Goal: Communication & Community: Answer question/provide support

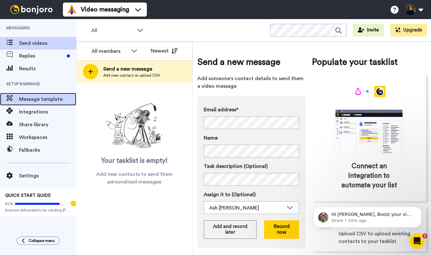
click at [50, 97] on span "Message template" at bounding box center [47, 99] width 57 height 8
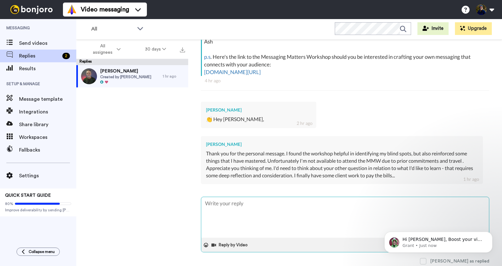
type textarea "x"
type textarea "Thanks for the reply Kim, and so excited you have some client work to pay the b…"
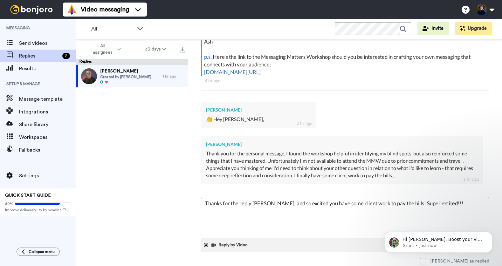
type textarea "x"
type textarea "Thanks for the reply Kim, and so excited you have some client work to pay the b…"
type textarea "x"
type textarea "Thanks for the reply Kim, and so excited you have some client work to pay the b…"
type textarea "x"
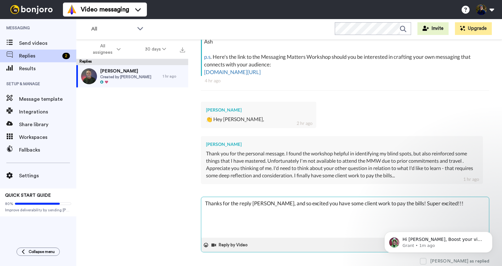
type textarea "Thanks for the reply Kim, and so excited you have some client work to pay the b…"
type textarea "x"
type textarea "Thanks for the reply Kim, and so excited you have some client work to pay the b…"
type textarea "x"
type textarea "Thanks for the reply Kim, and so excited you have some client work to pay the b…"
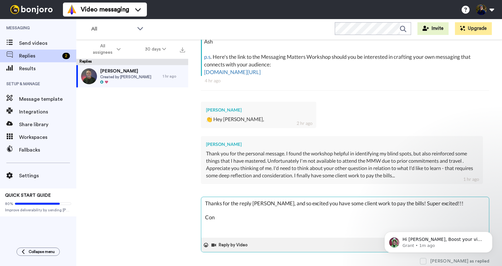
type textarea "x"
type textarea "Thanks for the reply Kim, and so excited you have some client work to pay the b…"
type textarea "x"
type textarea "Thanks for the reply Kim, and so excited you have some client work to pay the b…"
type textarea "x"
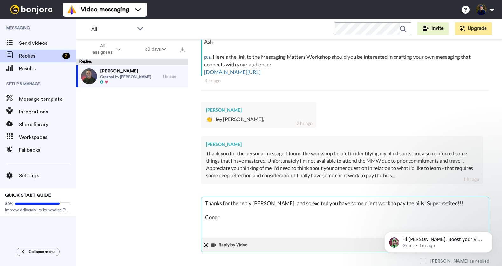
type textarea "Thanks for the reply Kim, and so excited you have some client work to pay the b…"
type textarea "x"
type textarea "Thanks for the reply Kim, and so excited you have some client work to pay the b…"
type textarea "x"
type textarea "Thanks for the reply Kim, and so excited you have some client work to pay the b…"
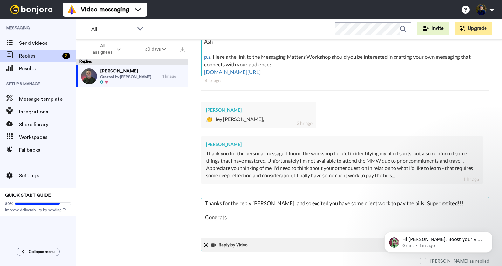
type textarea "x"
type textarea "Thanks for the reply Kim, and so excited you have some client work to pay the b…"
type textarea "x"
type textarea "Thanks for the reply Kim, and so excited you have some client work to pay the b…"
type textarea "x"
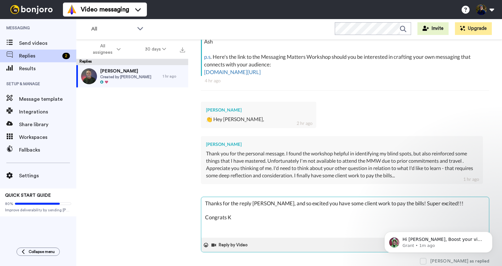
type textarea "Thanks for the reply Kim, and so excited you have some client work to pay the b…"
type textarea "x"
type textarea "Thanks for the reply Kim, and so excited you have some client work to pay the b…"
type textarea "x"
type textarea "Thanks for the reply Kim, and so excited you have some client work to pay the b…"
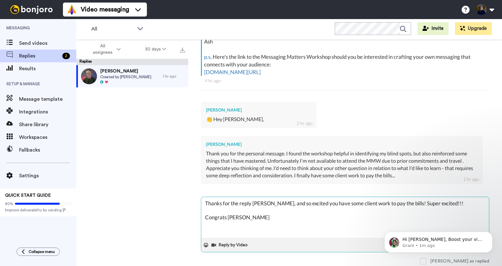
type textarea "x"
type textarea "Thanks for the reply Kim, and so excited you have some client work to pay the b…"
type textarea "x"
type textarea "Thanks for the reply Kim, and so excited you have some client work to pay the b…"
type textarea "x"
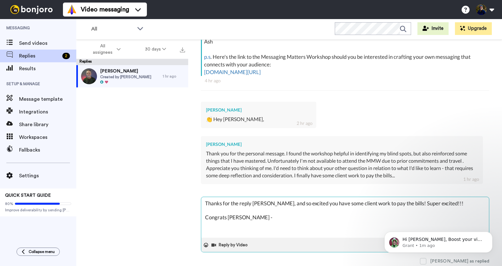
type textarea "Thanks for the reply Kim, and so excited you have some client work to pay the b…"
type textarea "x"
type textarea "Thanks for the reply Kim, and so excited you have some client work to pay the b…"
type textarea "x"
type textarea "Thanks for the reply Kim, and so excited you have some client work to pay the b…"
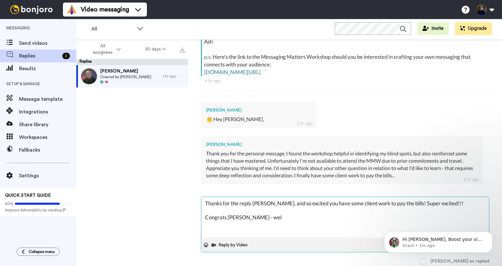
type textarea "x"
type textarea "Thanks for the reply Kim, and so excited you have some client work to pay the b…"
type textarea "x"
type textarea "Thanks for the reply Kim, and so excited you have some client work to pay the b…"
type textarea "x"
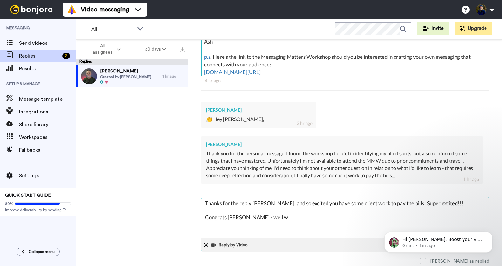
type textarea "Thanks for the reply Kim, and so excited you have some client work to pay the b…"
type textarea "x"
type textarea "Thanks for the reply Kim, and so excited you have some client work to pay the b…"
type textarea "x"
type textarea "Thanks for the reply Kim, and so excited you have some client work to pay the b…"
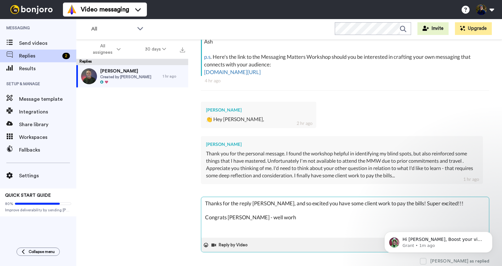
type textarea "x"
type textarea "Thanks for the reply Kim, and so excited you have some client work to pay the b…"
type textarea "x"
type textarea "Thanks for the reply Kim, and so excited you have some client work to pay the b…"
type textarea "x"
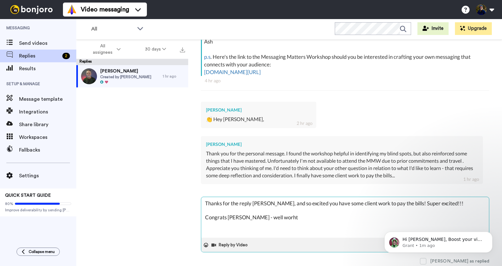
type textarea "Thanks for the reply Kim, and so excited you have some client work to pay the b…"
type textarea "x"
type textarea "Thanks for the reply Kim, and so excited you have some client work to pay the b…"
type textarea "x"
type textarea "Thanks for the reply Kim, and so excited you have some client work to pay the b…"
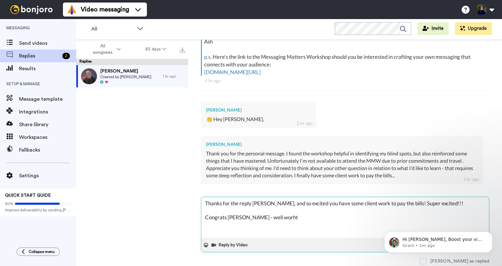
type textarea "x"
type textarea "Thanks for the reply Kim, and so excited you have some client work to pay the b…"
type textarea "x"
type textarea "Thanks for the reply Kim, and so excited you have some client work to pay the b…"
type textarea "x"
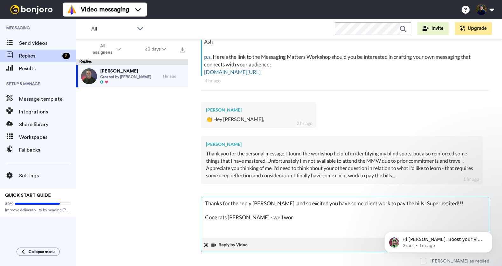
type textarea "Thanks for the reply Kim, and so excited you have some client work to pay the b…"
type textarea "x"
type textarea "Thanks for the reply Kim, and so excited you have some client work to pay the b…"
type textarea "x"
type textarea "Thanks for the reply Kim, and so excited you have some client work to pay the b…"
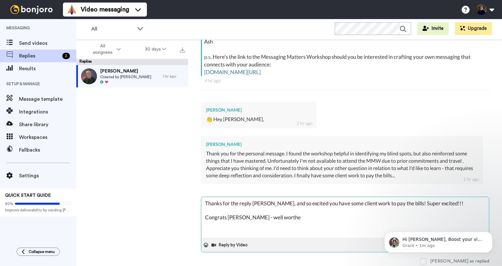
type textarea "x"
type textarea "Thanks for the reply Kim, and so excited you have some client work to pay the b…"
type textarea "x"
type textarea "Thanks for the reply Kim, and so excited you have some client work to pay the b…"
type textarea "x"
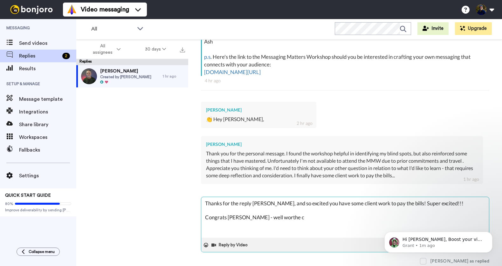
type textarea "Thanks for the reply Kim, and so excited you have some client work to pay the b…"
type textarea "x"
type textarea "Thanks for the reply Kim, and so excited you have some client work to pay the b…"
type textarea "x"
type textarea "Thanks for the reply Kim, and so excited you have some client work to pay the b…"
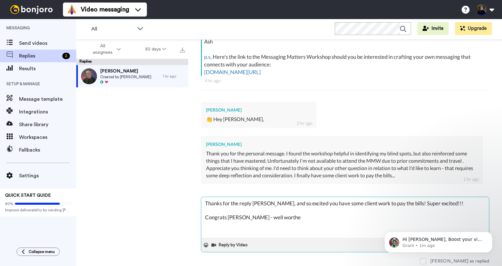
type textarea "x"
type textarea "Thanks for the reply Kim, and so excited you have some client work to pay the b…"
type textarea "x"
type textarea "Thanks for the reply Kim, and so excited you have some client work to pay the b…"
type textarea "x"
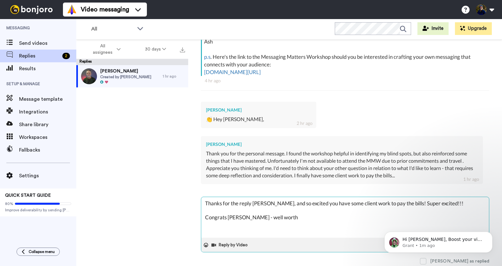
type textarea "Thanks for the reply Kim, and so excited you have some client work to pay the b…"
type textarea "x"
type textarea "Thanks for the reply Kim, and so excited you have some client work to pay the b…"
type textarea "x"
type textarea "Thanks for the reply Kim, and so excited you have some client work to pay the b…"
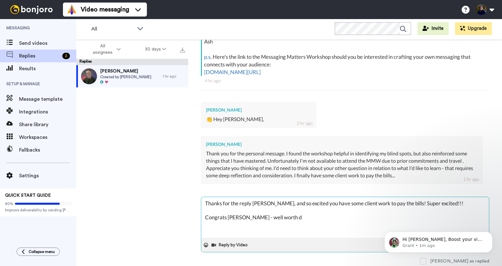
type textarea "x"
type textarea "Thanks for the reply Kim, and so excited you have some client work to pay the b…"
type textarea "x"
type textarea "Thanks for the reply Kim, and so excited you have some client work to pay the b…"
type textarea "x"
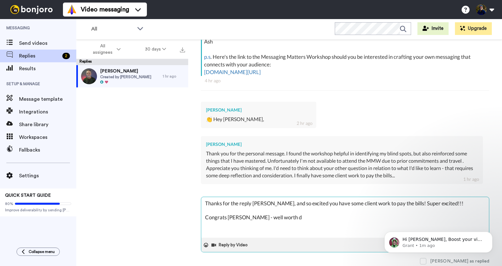
type textarea "Thanks for the reply Kim, and so excited you have some client work to pay the b…"
type textarea "x"
type textarea "Thanks for the reply Kim, and so excited you have some client work to pay the b…"
type textarea "x"
type textarea "Thanks for the reply Kim, and so excited you have some client work to pay the b…"
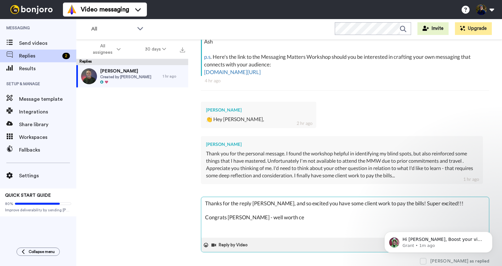
type textarea "x"
type textarea "Thanks for the reply Kim, and so excited you have some client work to pay the b…"
type textarea "x"
type textarea "Thanks for the reply Kim, and so excited you have some client work to pay the b…"
type textarea "x"
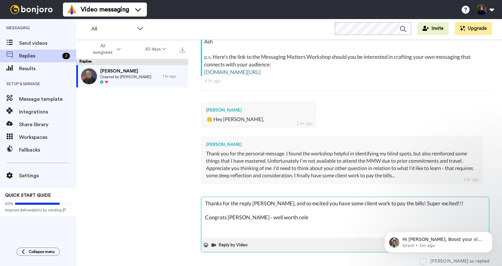
type textarea "Thanks for the reply Kim, and so excited you have some client work to pay the b…"
type textarea "x"
type textarea "Thanks for the reply Kim, and so excited you have some client work to pay the b…"
type textarea "x"
type textarea "Thanks for the reply Kim, and so excited you have some client work to pay the b…"
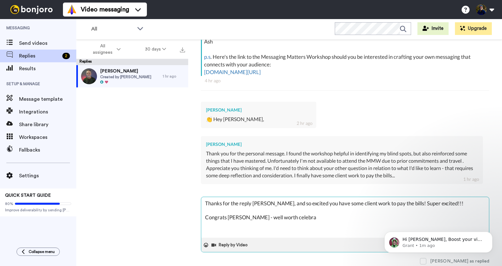
type textarea "x"
type textarea "Thanks for the reply Kim, and so excited you have some client work to pay the b…"
type textarea "x"
type textarea "Thanks for the reply Kim, and so excited you have some client work to pay the b…"
type textarea "x"
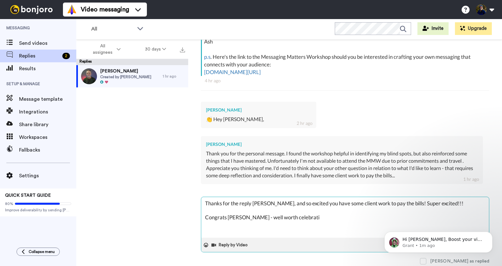
type textarea "Thanks for the reply Kim, and so excited you have some client work to pay the b…"
type textarea "x"
type textarea "Thanks for the reply Kim, and so excited you have some client work to pay the b…"
type textarea "x"
type textarea "Thanks for the reply Kim, and so excited you have some client work to pay the b…"
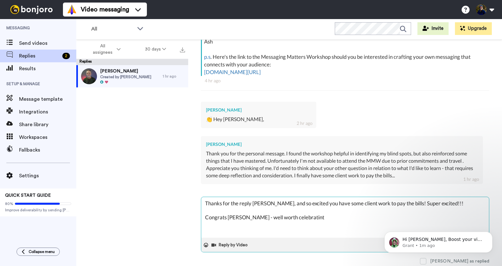
type textarea "x"
type textarea "Thanks for the reply Kim, and so excited you have some client work to pay the b…"
type textarea "x"
type textarea "Thanks for the reply Kim, and so excited you have some client work to pay the b…"
type textarea "x"
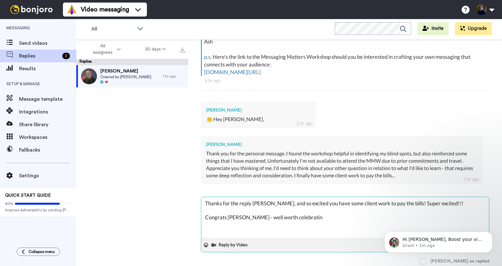
type textarea "Thanks for the reply Kim, and so excited you have some client work to pay the b…"
type textarea "x"
type textarea "Thanks for the reply Kim, and so excited you have some client work to pay the b…"
type textarea "x"
type textarea "Thanks for the reply Kim, and so excited you have some client work to pay the b…"
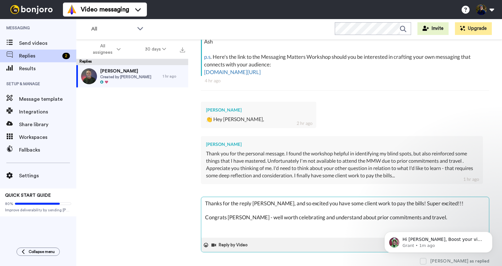
type textarea "x"
type textarea "Thanks for the reply Kim, and so excited you have some client work to pay the b…"
type textarea "x"
type textarea "Thanks for the reply Kim, and so excited you have some client work to pay the b…"
type textarea "x"
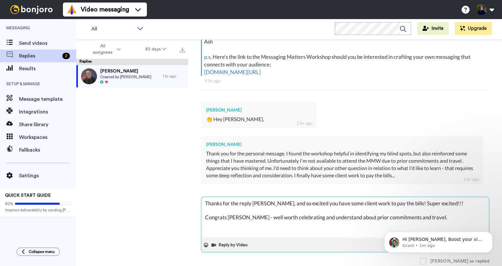
type textarea "Thanks for the reply Kim, and so excited you have some client work to pay the b…"
type textarea "x"
type textarea "Thanks for the reply Kim, and so excited you have some client work to pay the b…"
type textarea "x"
type textarea "Thanks for the reply Kim, and so excited you have some client work to pay the b…"
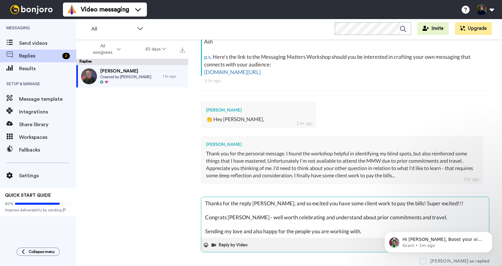
scroll to position [11, 0]
type textarea "x"
type textarea "Thanks for the reply Kim, and so excited you have some client work to pay the b…"
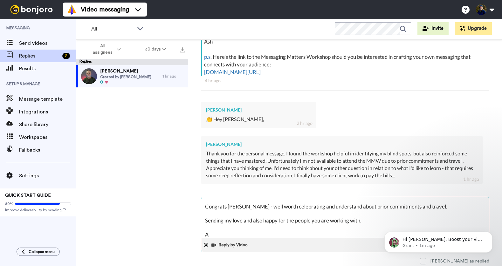
type textarea "x"
type textarea "Thanks for the reply Kim, and so excited you have some client work to pay the b…"
type textarea "x"
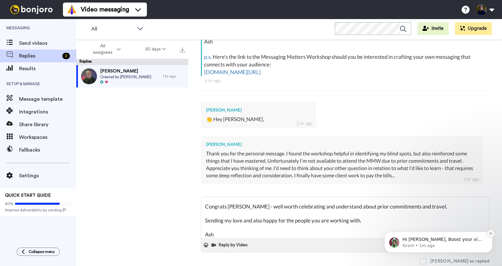
type textarea "Thanks for the reply Kim, and so excited you have some client work to pay the b…"
click at [493, 233] on button "Dismiss notification" at bounding box center [491, 234] width 8 height 8
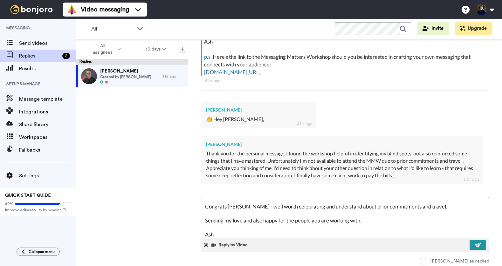
scroll to position [130, 0]
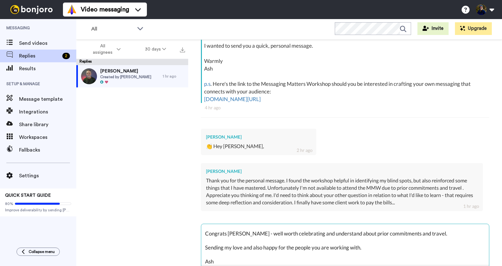
type textarea "x"
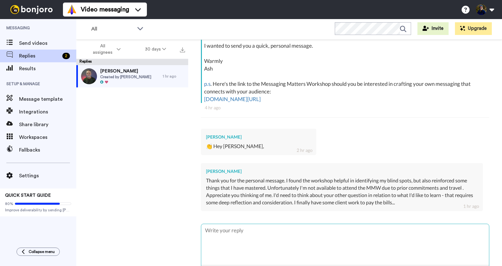
scroll to position [0, 0]
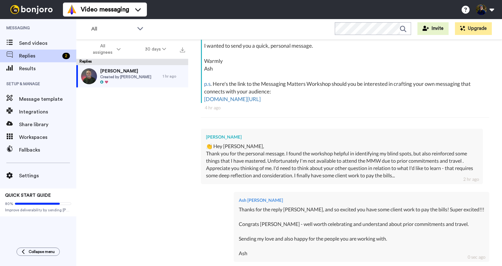
type textarea "x"
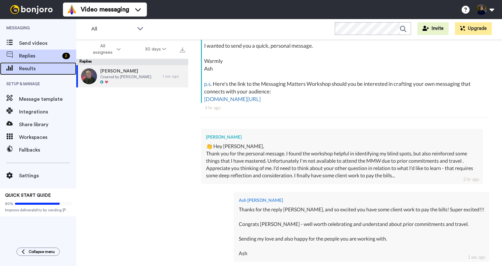
click at [26, 69] on span "Results" at bounding box center [47, 69] width 57 height 8
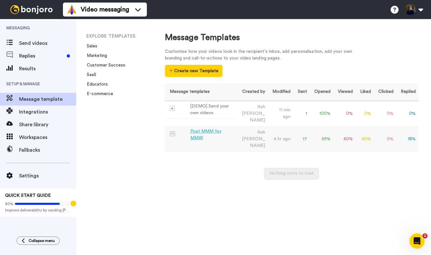
click at [207, 128] on div "Post MMM for MMW" at bounding box center [211, 134] width 43 height 13
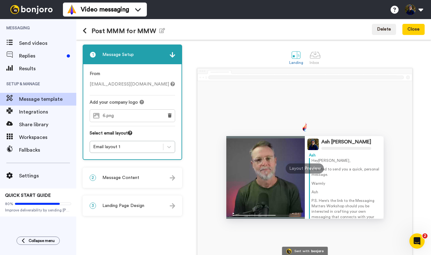
click at [123, 178] on span "Message Content" at bounding box center [120, 178] width 37 height 6
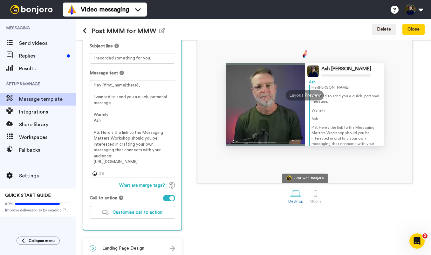
scroll to position [71, 0]
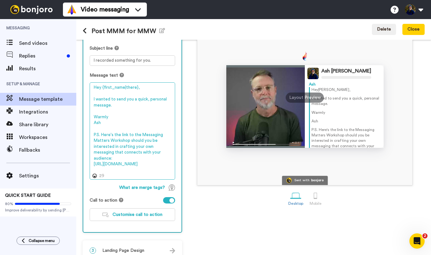
drag, startPoint x: 107, startPoint y: 169, endPoint x: 93, endPoint y: 87, distance: 83.3
click at [93, 87] on textarea "Hey {first_name|there}, I wanted to send you a quick, personal message. Warmly …" at bounding box center [133, 130] width 86 height 97
click at [129, 118] on textarea "Hey {first_name|there}, I wanted to send you a quick, personal message. Warmly …" at bounding box center [133, 130] width 86 height 97
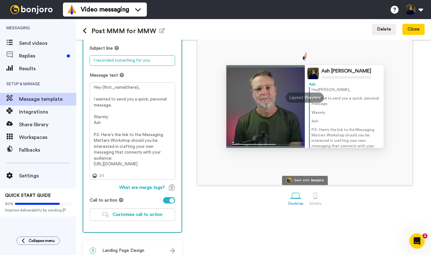
click at [135, 61] on textarea "I recorded something for you." at bounding box center [133, 60] width 86 height 10
click at [128, 63] on textarea "I recorded something for you." at bounding box center [133, 60] width 86 height 10
drag, startPoint x: 147, startPoint y: 61, endPoint x: 92, endPoint y: 62, distance: 54.7
click at [92, 62] on textarea "I recorded something for you." at bounding box center [133, 60] width 86 height 10
click at [96, 61] on textarea "Apersonal message ." at bounding box center [133, 60] width 86 height 10
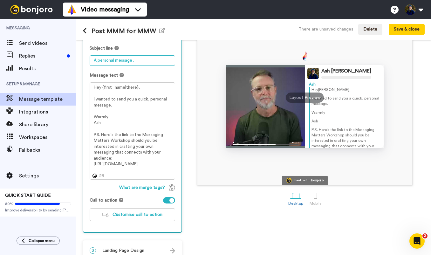
click at [120, 61] on textarea "A personal message ." at bounding box center [133, 60] width 86 height 10
type textarea "A personal recording for you."
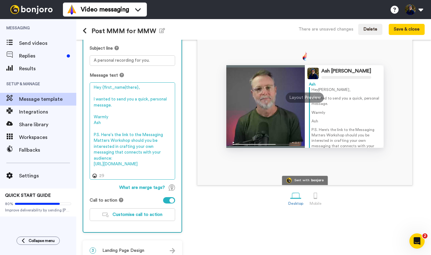
click at [123, 109] on textarea "Hey {first_name|there}, I wanted to send you a quick, personal message. Warmly …" at bounding box center [133, 130] width 86 height 97
click at [126, 114] on textarea "Hey {first_name|there}, I wanted to send you a quick, personal message. Warmly …" at bounding box center [133, 130] width 86 height 97
drag, startPoint x: 101, startPoint y: 136, endPoint x: 128, endPoint y: 168, distance: 41.8
click at [128, 168] on textarea "Hey {first_name|there}, I wanted to send you a quick, personal message. Warmly …" at bounding box center [133, 130] width 86 height 97
paste textarea "P.S. If you haven't taken it already, you will find this quiz useful for the Ma…"
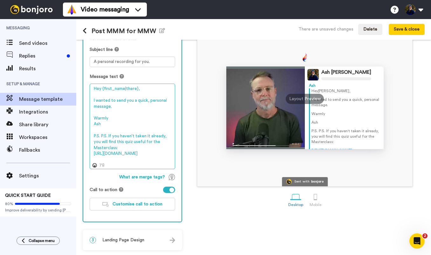
scroll to position [70, 0]
drag, startPoint x: 101, startPoint y: 137, endPoint x: 83, endPoint y: 137, distance: 18.4
click at [83, 137] on div "2 Message Content Personalise your message so your customers take action. Subje…" at bounding box center [133, 112] width 100 height 219
click at [134, 143] on textarea "Hey {first_name|there}, I wanted to send you a quick, personal message. Warmly …" at bounding box center [133, 127] width 86 height 86
click at [110, 109] on textarea "Hey {first_name|there}, I wanted to send you a quick, personal message. Warmly …" at bounding box center [133, 127] width 86 height 86
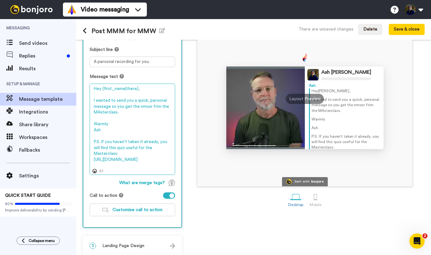
click at [142, 109] on textarea "Hey {first_name|there}, I wanted to send you a quick, personal message so you g…" at bounding box center [133, 129] width 86 height 91
click at [154, 108] on textarea "Hey {first_name|there}, I wanted to send you a quick, personal message so you g…" at bounding box center [133, 129] width 86 height 91
click at [98, 114] on textarea "Hey {first_name|there}, I wanted to send you a quick, personal message so you g…" at bounding box center [133, 129] width 86 height 91
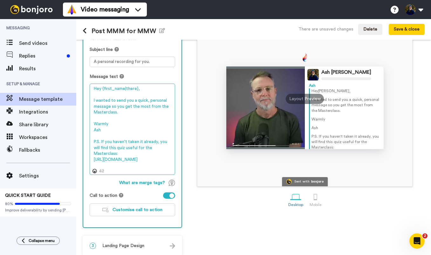
click at [121, 113] on textarea "Hey {first_name|there}, I wanted to send you a quick, personal message so you g…" at bounding box center [133, 129] width 86 height 91
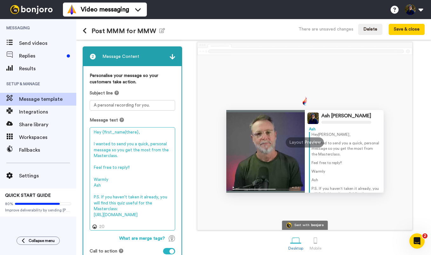
scroll to position [25, 0]
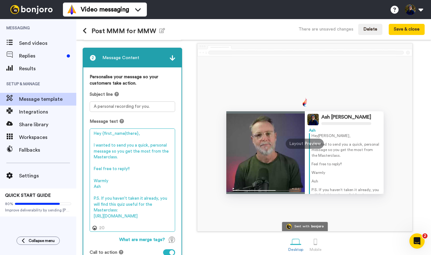
type textarea "Hey {first_name|there}, I wanted to send you a quick, personal message so you g…"
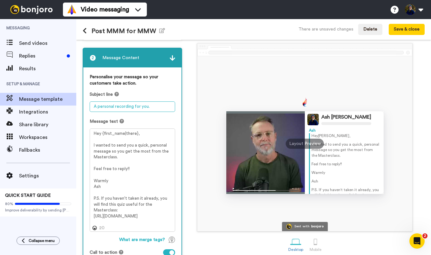
click at [121, 109] on textarea "A personal recording for you." at bounding box center [133, 106] width 86 height 10
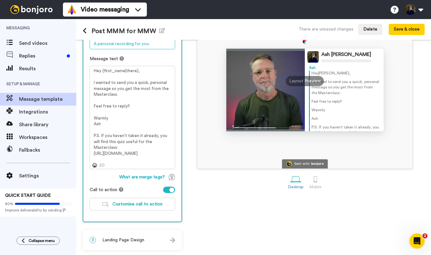
scroll to position [0, 0]
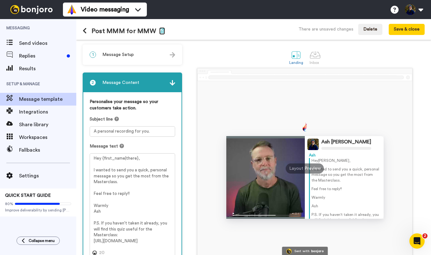
click at [160, 31] on icon "button" at bounding box center [162, 30] width 6 height 5
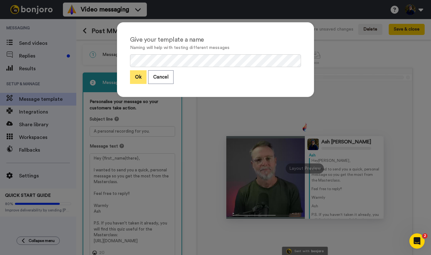
click at [136, 76] on button "Ok" at bounding box center [138, 77] width 17 height 14
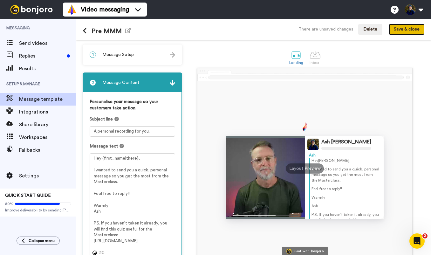
click at [404, 26] on button "Save & close" at bounding box center [407, 29] width 36 height 11
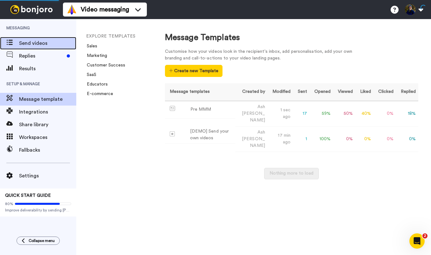
click at [37, 42] on span "Send videos" at bounding box center [47, 43] width 57 height 8
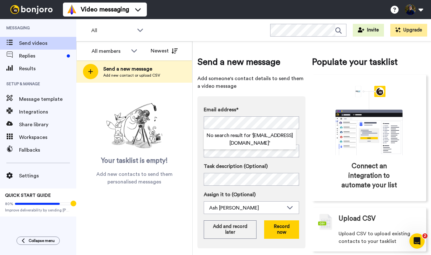
click at [290, 91] on div "Send a new message Add someone's contact details to send them a video message E…" at bounding box center [251, 154] width 108 height 196
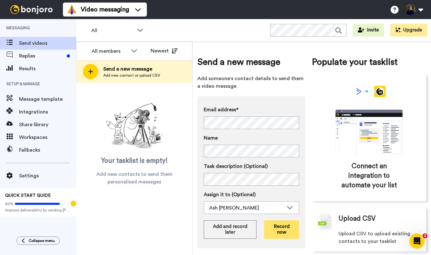
click at [280, 231] on button "Record now" at bounding box center [281, 229] width 35 height 18
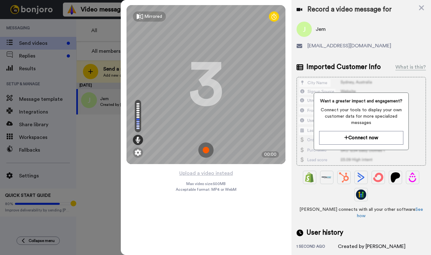
click at [206, 150] on img at bounding box center [205, 149] width 15 height 15
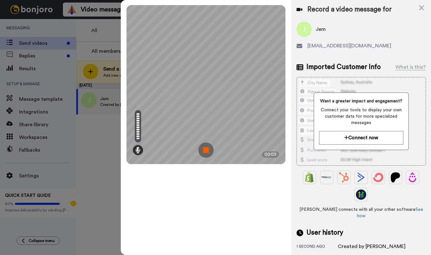
click at [207, 152] on img at bounding box center [205, 149] width 15 height 15
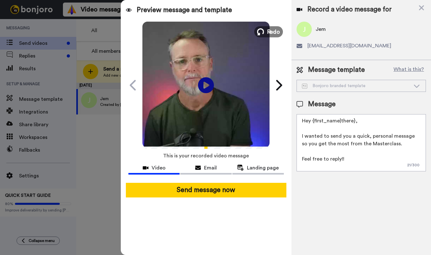
click at [267, 29] on span "Redo" at bounding box center [273, 31] width 13 height 8
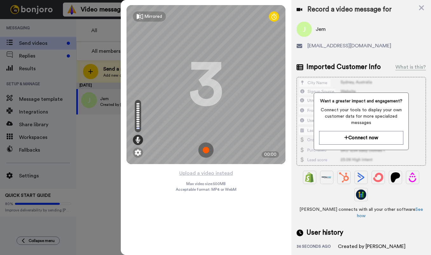
click at [204, 148] on img at bounding box center [205, 149] width 15 height 15
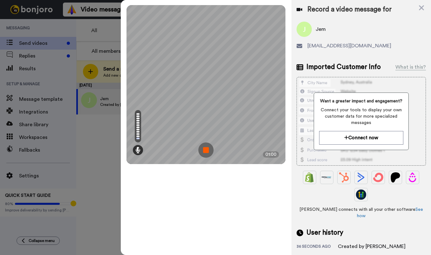
click at [206, 149] on img at bounding box center [205, 149] width 15 height 15
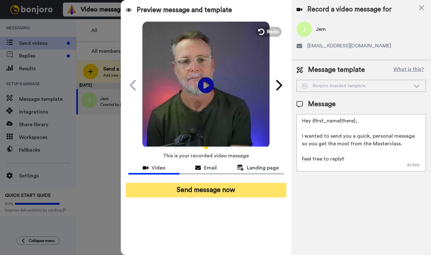
click at [215, 187] on button "Send message now" at bounding box center [206, 190] width 161 height 15
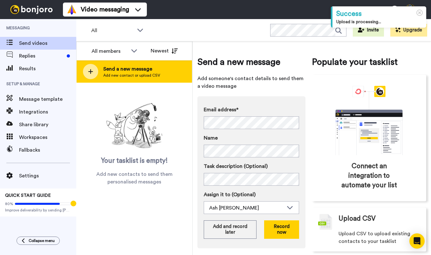
click at [136, 72] on span "Send a new message" at bounding box center [131, 69] width 57 height 8
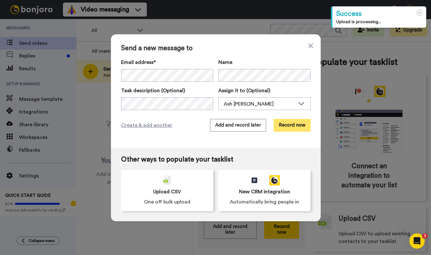
click at [293, 126] on button "Record now" at bounding box center [292, 125] width 37 height 13
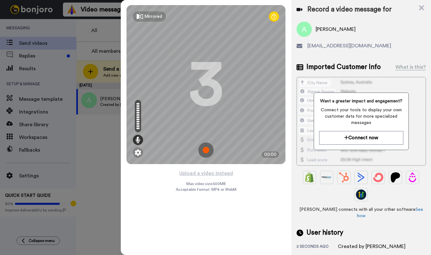
click at [204, 150] on img at bounding box center [205, 149] width 15 height 15
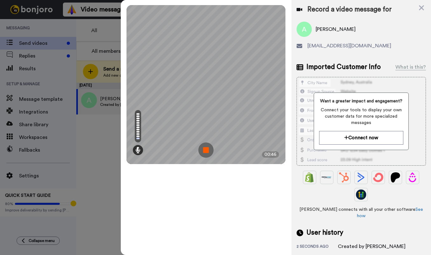
click at [209, 149] on img at bounding box center [205, 149] width 15 height 15
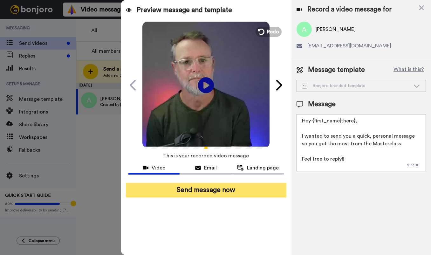
click at [228, 190] on button "Send message now" at bounding box center [206, 190] width 161 height 15
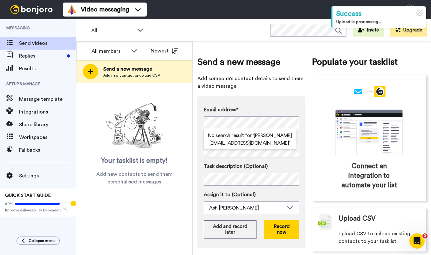
click at [294, 98] on div "Email address* No search result for ‘ [PERSON_NAME][EMAIL_ADDRESS][DOMAIN_NAME]…" at bounding box center [251, 172] width 108 height 152
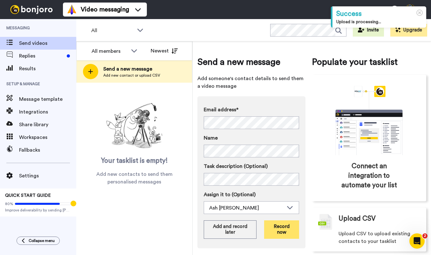
click at [281, 229] on button "Record now" at bounding box center [281, 229] width 35 height 18
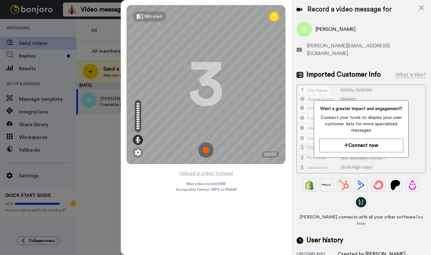
click at [209, 149] on img at bounding box center [205, 149] width 15 height 15
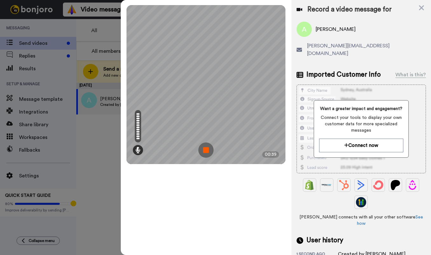
click at [205, 150] on img at bounding box center [205, 149] width 15 height 15
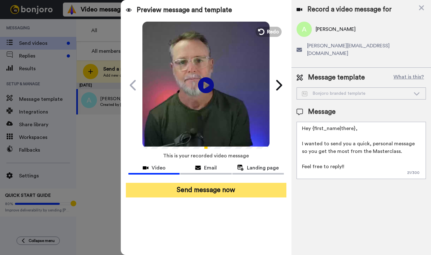
click at [224, 189] on button "Send message now" at bounding box center [206, 190] width 161 height 15
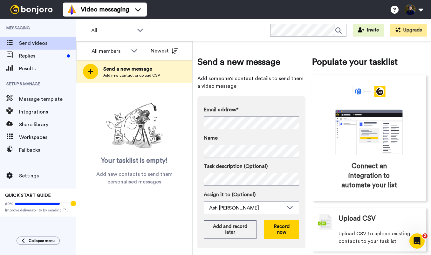
click at [308, 158] on div "Send a new message Add someone's contact details to send them a video message E…" at bounding box center [311, 153] width 229 height 215
click at [279, 228] on button "Record now" at bounding box center [281, 229] width 35 height 18
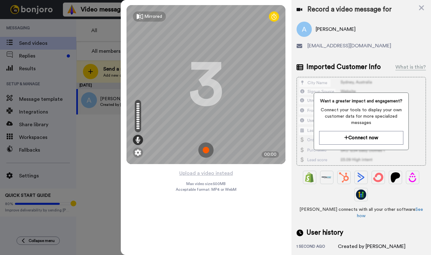
click at [202, 151] on img at bounding box center [205, 149] width 15 height 15
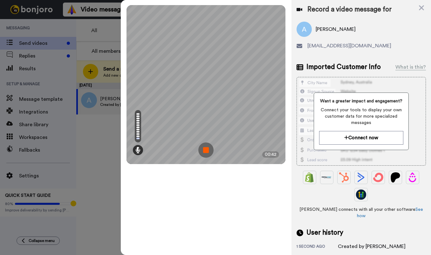
click at [205, 152] on img at bounding box center [205, 149] width 15 height 15
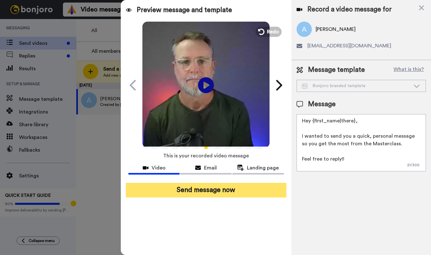
click at [218, 190] on button "Send message now" at bounding box center [206, 190] width 161 height 15
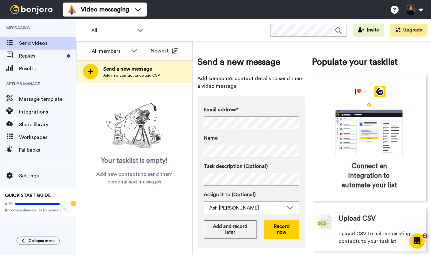
click at [223, 115] on div "Email address* Ayesha <ayesha3522@gmail.com> Anne <anne.luger@gmail.com> Agnes …" at bounding box center [251, 117] width 95 height 23
click at [297, 93] on div "Send a new message Add someone's contact details to send them a video message E…" at bounding box center [251, 154] width 108 height 196
click at [283, 227] on button "Record now" at bounding box center [281, 229] width 35 height 18
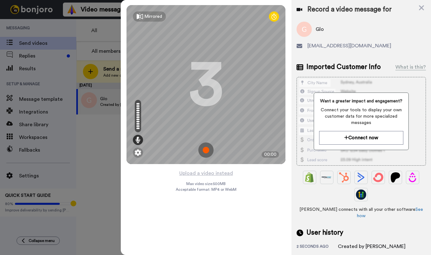
click at [207, 150] on img at bounding box center [205, 149] width 15 height 15
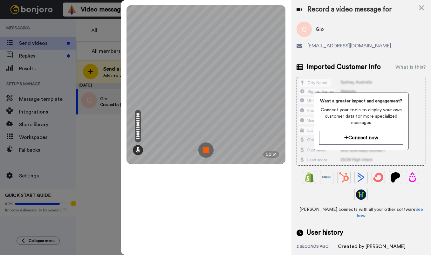
click at [206, 155] on img at bounding box center [205, 149] width 15 height 15
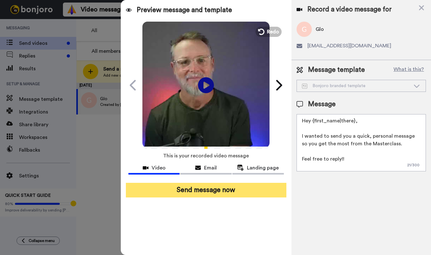
click at [212, 190] on button "Send message now" at bounding box center [206, 190] width 161 height 15
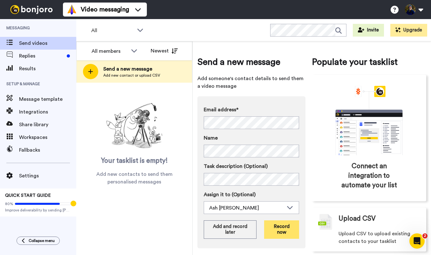
click at [281, 227] on button "Record now" at bounding box center [281, 229] width 35 height 18
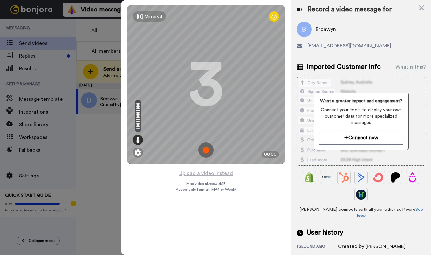
click at [206, 147] on img at bounding box center [205, 149] width 15 height 15
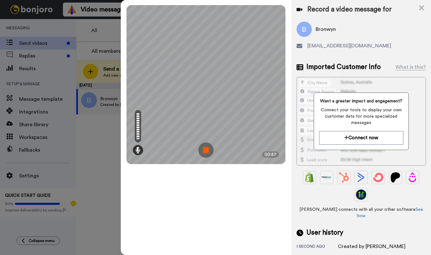
click at [204, 149] on img at bounding box center [205, 149] width 15 height 15
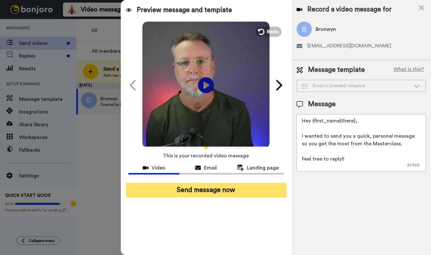
click at [212, 191] on button "Send message now" at bounding box center [206, 190] width 161 height 15
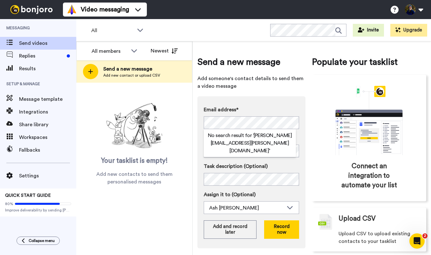
click at [299, 99] on div "Email address* No search result for ‘ [PERSON_NAME][EMAIL_ADDRESS][PERSON_NAME]…" at bounding box center [251, 172] width 108 height 152
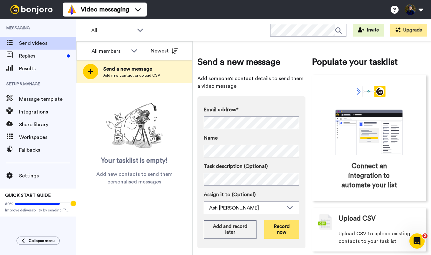
click at [279, 232] on button "Record now" at bounding box center [281, 229] width 35 height 18
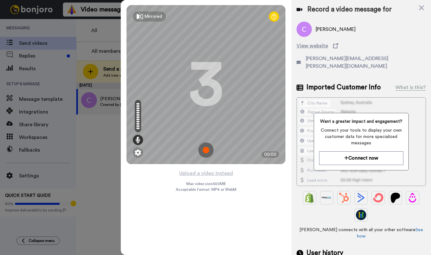
click at [204, 152] on img at bounding box center [205, 149] width 15 height 15
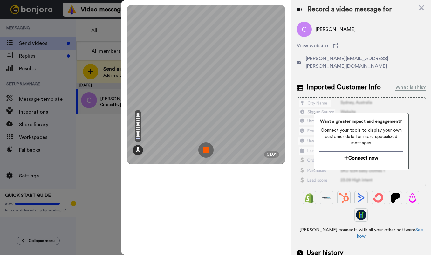
click at [210, 148] on img at bounding box center [205, 149] width 15 height 15
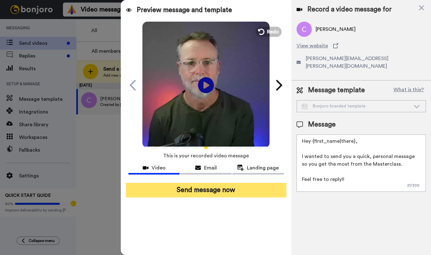
click at [216, 191] on button "Send message now" at bounding box center [206, 190] width 161 height 15
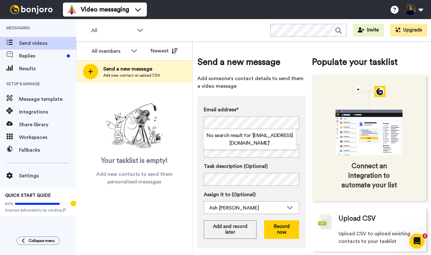
click at [317, 107] on div "Connect an integration to automate your list" at bounding box center [369, 138] width 114 height 127
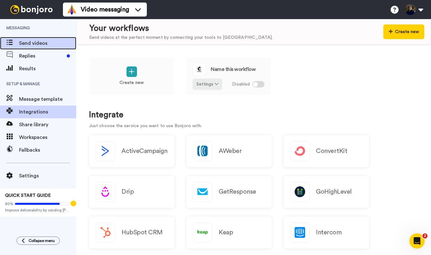
click at [31, 45] on span "Send videos" at bounding box center [47, 43] width 57 height 8
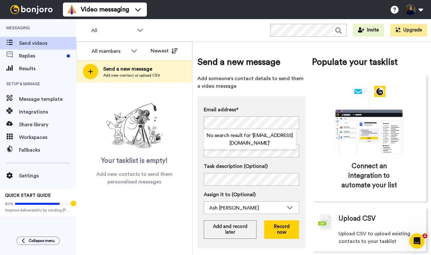
click at [269, 96] on div "Email address* No search result for ‘ cristinakramp@outlook.com ’ Name Task des…" at bounding box center [251, 172] width 108 height 152
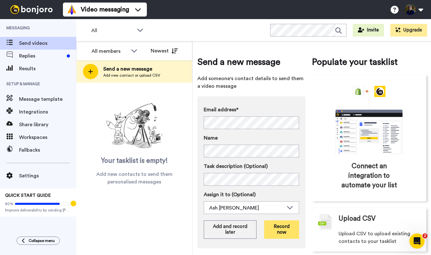
click at [284, 232] on button "Record now" at bounding box center [281, 229] width 35 height 18
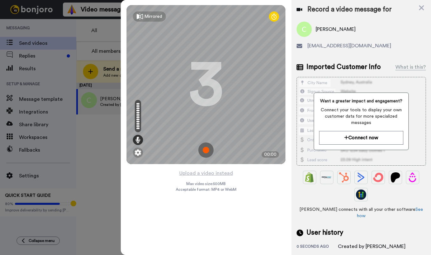
click at [204, 149] on img at bounding box center [205, 149] width 15 height 15
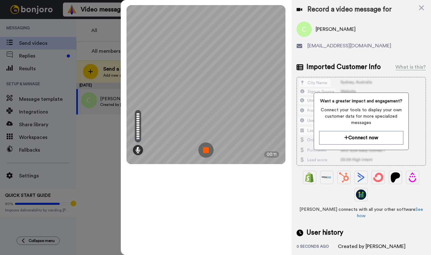
click at [204, 151] on img at bounding box center [205, 149] width 15 height 15
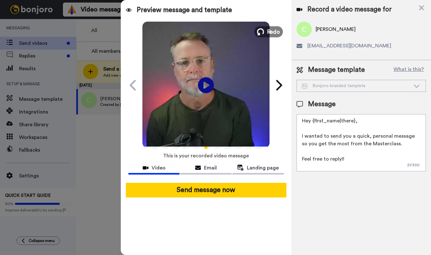
click at [268, 34] on div "Play/Pause A personal recording for you. Ash Perrow <senderfrom@email.com> 13 O…" at bounding box center [206, 85] width 159 height 127
click at [271, 31] on span "Redo" at bounding box center [273, 31] width 13 height 8
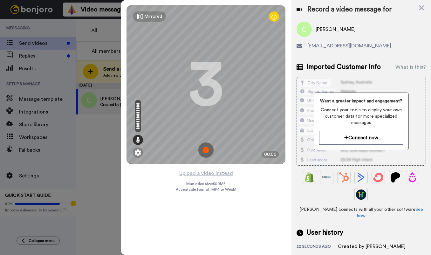
click at [205, 151] on img at bounding box center [205, 149] width 15 height 15
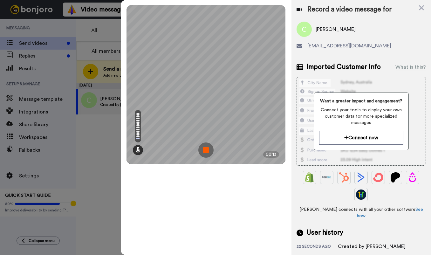
click at [206, 147] on img at bounding box center [205, 149] width 15 height 15
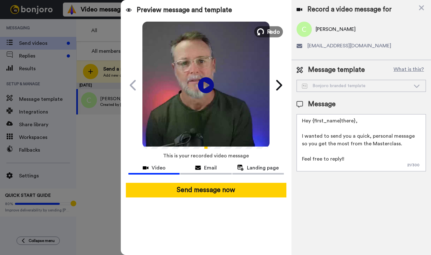
click at [266, 30] on button "Redo" at bounding box center [268, 31] width 29 height 11
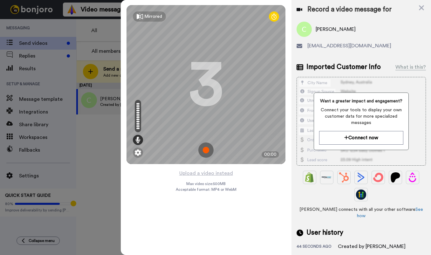
click at [208, 145] on img at bounding box center [205, 149] width 15 height 15
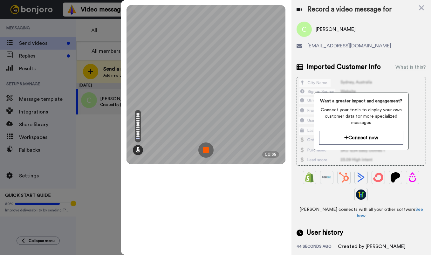
click at [207, 155] on img at bounding box center [205, 149] width 15 height 15
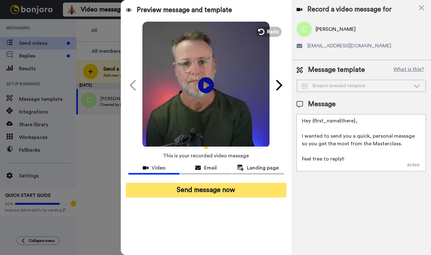
click at [224, 188] on button "Send message now" at bounding box center [206, 190] width 161 height 15
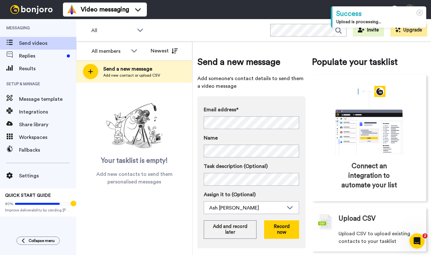
click at [294, 83] on span "Add someone's contact details to send them a video message" at bounding box center [251, 82] width 108 height 15
click at [284, 231] on button "Record now" at bounding box center [281, 229] width 35 height 18
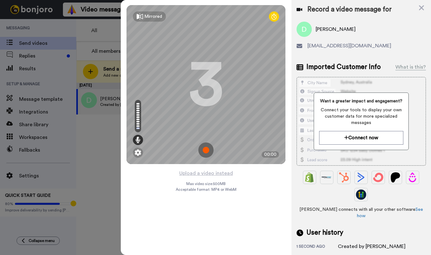
click at [208, 150] on img at bounding box center [205, 149] width 15 height 15
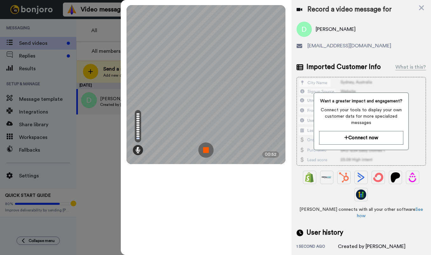
click at [204, 152] on img at bounding box center [205, 149] width 15 height 15
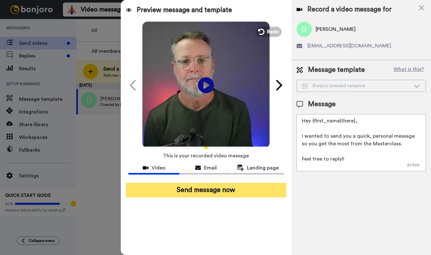
click at [210, 189] on button "Send message now" at bounding box center [206, 190] width 161 height 15
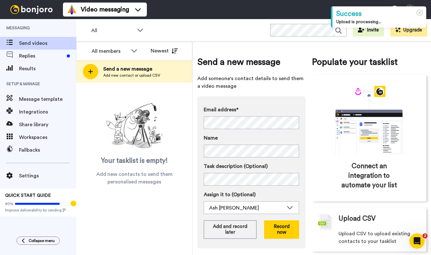
click at [285, 87] on span "Add someone's contact details to send them a video message" at bounding box center [251, 82] width 108 height 15
click at [280, 228] on button "Record now" at bounding box center [281, 229] width 35 height 18
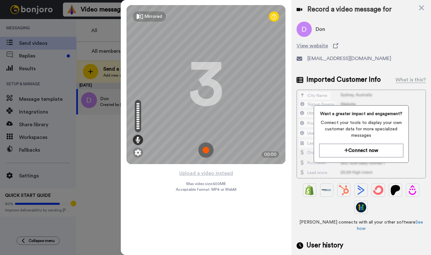
click at [209, 148] on img at bounding box center [205, 149] width 15 height 15
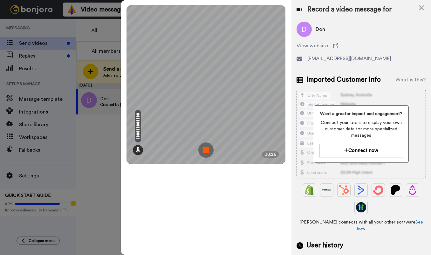
click at [206, 154] on img at bounding box center [205, 149] width 15 height 15
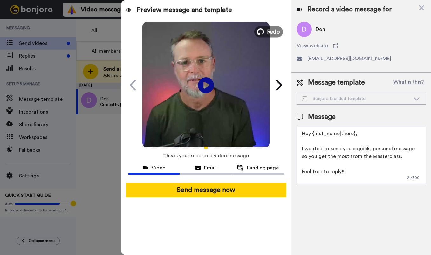
click at [266, 30] on button "Redo" at bounding box center [268, 31] width 29 height 11
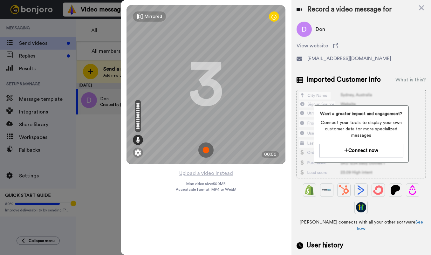
click at [204, 150] on img at bounding box center [205, 149] width 15 height 15
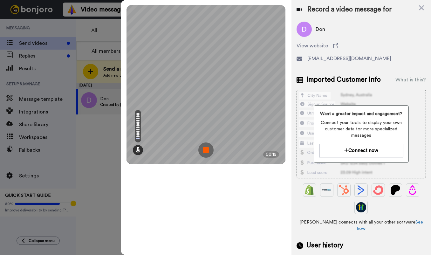
click at [204, 152] on img at bounding box center [205, 149] width 15 height 15
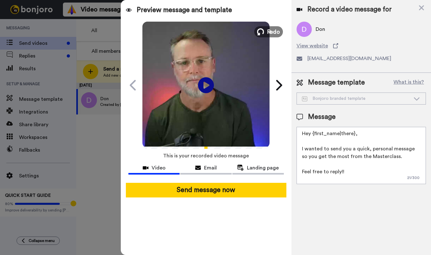
click at [266, 33] on button "Redo" at bounding box center [268, 31] width 29 height 11
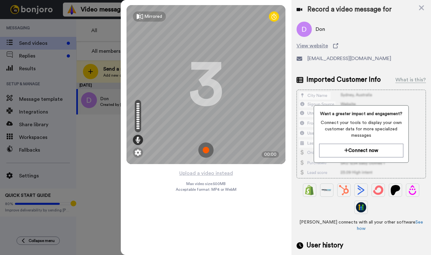
click at [208, 150] on img at bounding box center [205, 149] width 15 height 15
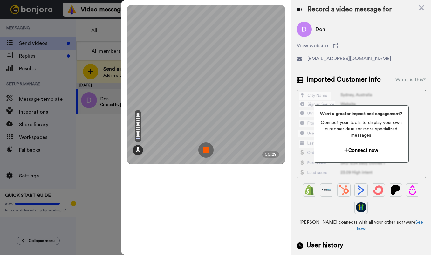
click at [206, 152] on img at bounding box center [205, 149] width 15 height 15
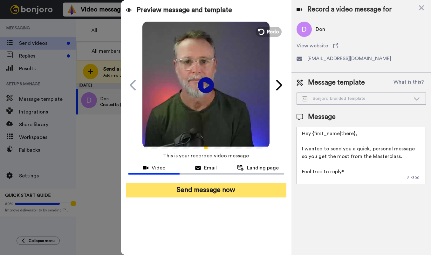
click at [213, 185] on button "Send message now" at bounding box center [206, 190] width 161 height 15
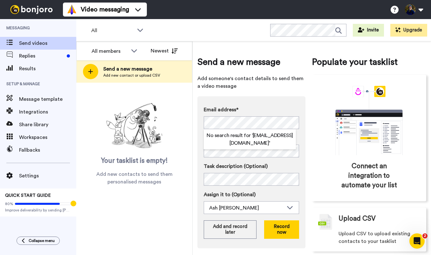
click at [255, 94] on div "Send a new message Add someone's contact details to send them a video message E…" at bounding box center [251, 154] width 108 height 196
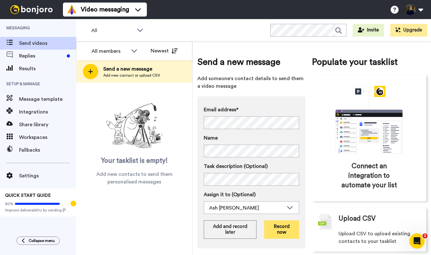
click at [281, 233] on button "Record now" at bounding box center [281, 229] width 35 height 18
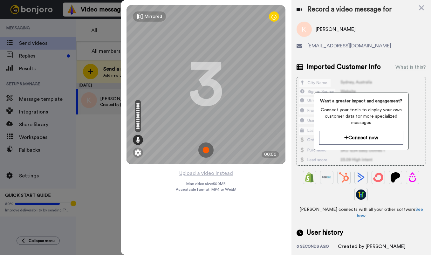
click at [203, 150] on img at bounding box center [205, 149] width 15 height 15
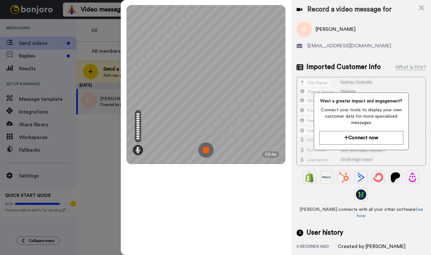
click at [205, 150] on img at bounding box center [205, 149] width 15 height 15
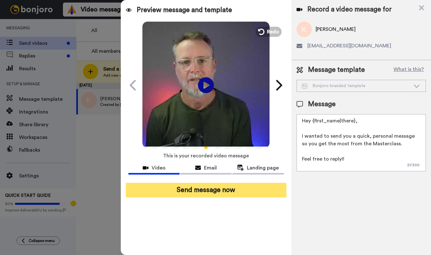
click at [215, 190] on button "Send message now" at bounding box center [206, 190] width 161 height 15
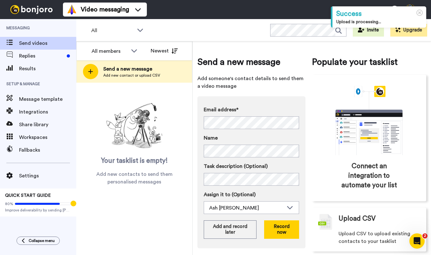
click at [250, 90] on div "Send a new message Add someone's contact details to send them a video message E…" at bounding box center [251, 154] width 108 height 196
click at [283, 229] on button "Record now" at bounding box center [281, 229] width 35 height 18
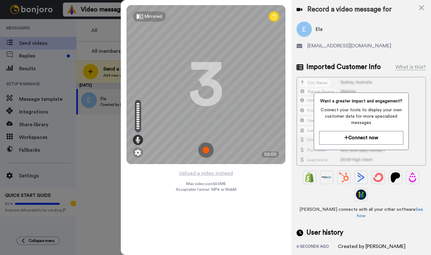
click at [203, 150] on img at bounding box center [205, 149] width 15 height 15
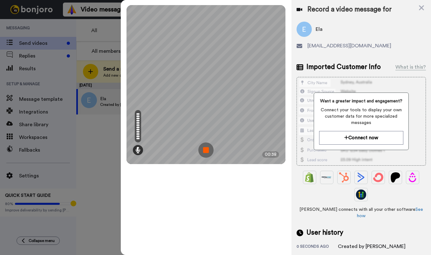
click at [205, 148] on img at bounding box center [205, 149] width 15 height 15
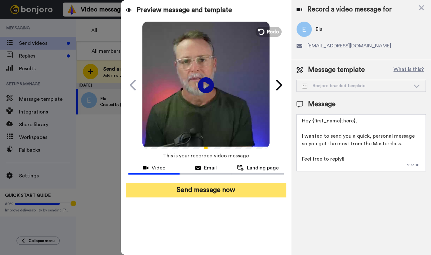
click at [243, 195] on button "Send message now" at bounding box center [206, 190] width 161 height 15
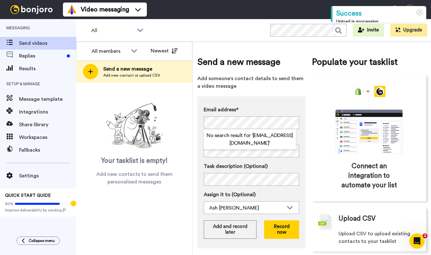
click at [267, 94] on div "Send a new message Add someone's contact details to send them a video message E…" at bounding box center [251, 154] width 108 height 196
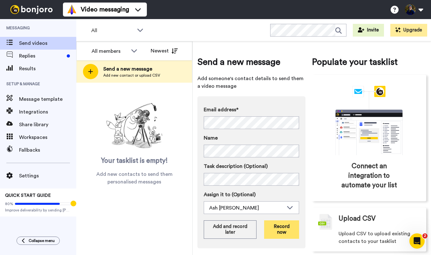
click at [285, 228] on button "Record now" at bounding box center [281, 229] width 35 height 18
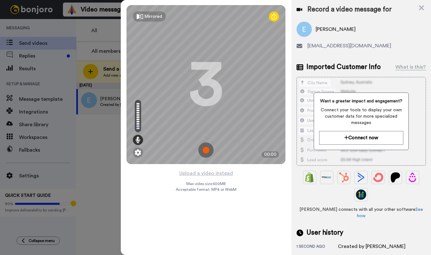
click at [204, 150] on img at bounding box center [205, 149] width 15 height 15
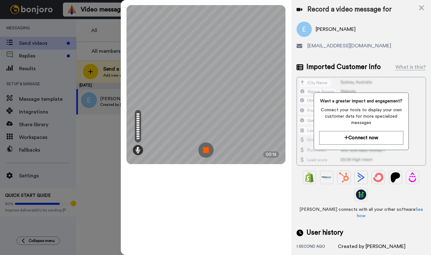
click at [204, 148] on img at bounding box center [205, 149] width 15 height 15
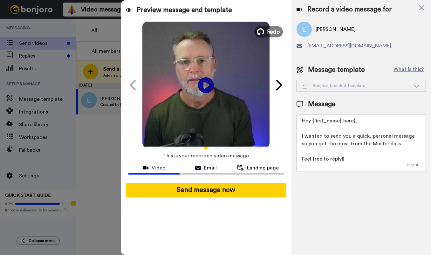
click at [266, 29] on button "Redo" at bounding box center [268, 31] width 29 height 11
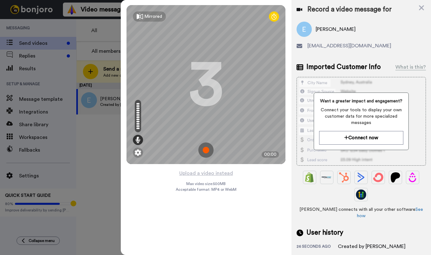
click at [205, 151] on img at bounding box center [205, 149] width 15 height 15
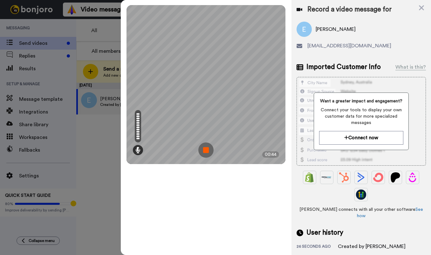
click at [206, 146] on img at bounding box center [205, 149] width 15 height 15
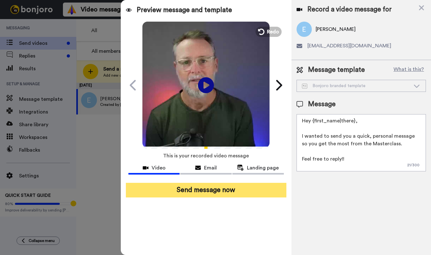
click at [210, 191] on button "Send message now" at bounding box center [206, 190] width 161 height 15
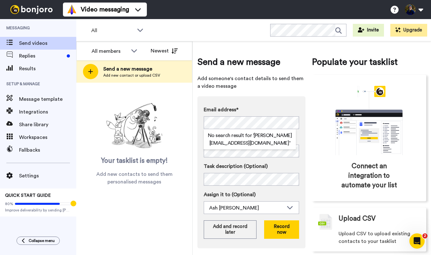
click at [278, 99] on div "Email address* No search result for ‘ elizabeth@spokenlives.com ’ Name Task des…" at bounding box center [251, 172] width 108 height 152
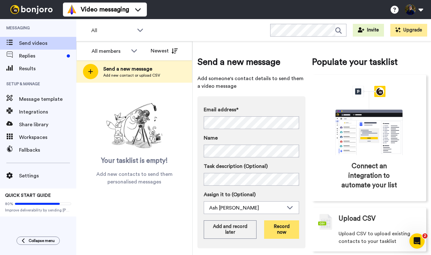
click at [282, 232] on button "Record now" at bounding box center [281, 229] width 35 height 18
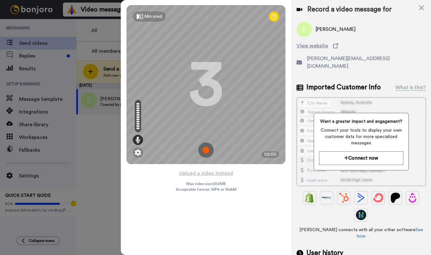
click at [207, 147] on img at bounding box center [205, 149] width 15 height 15
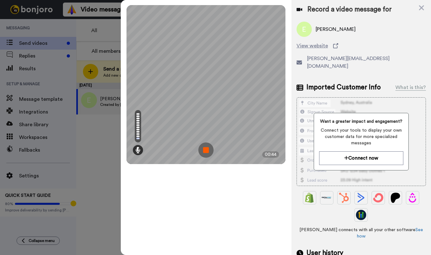
click at [207, 151] on img at bounding box center [205, 149] width 15 height 15
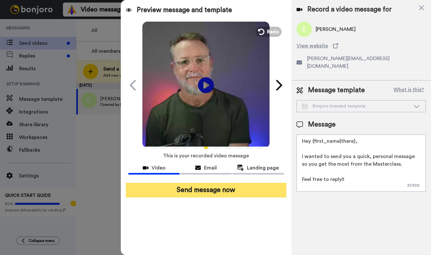
click at [216, 187] on button "Send message now" at bounding box center [206, 190] width 161 height 15
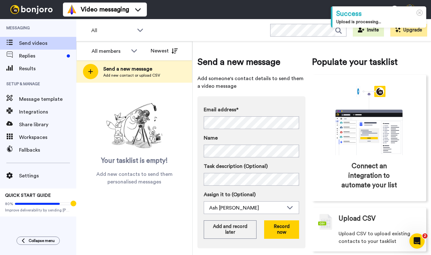
click at [277, 86] on span "Add someone's contact details to send them a video message" at bounding box center [251, 82] width 108 height 15
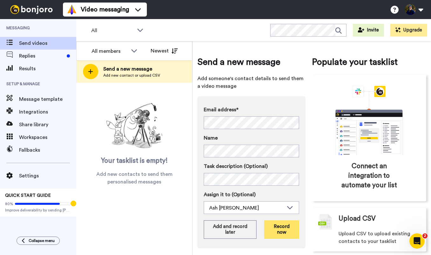
click at [281, 232] on button "Record now" at bounding box center [281, 229] width 35 height 18
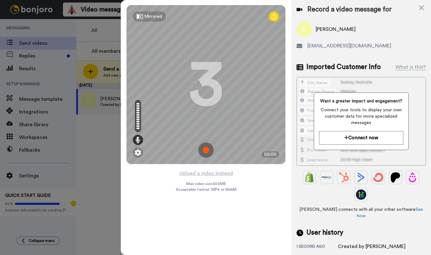
click at [204, 153] on img at bounding box center [205, 149] width 15 height 15
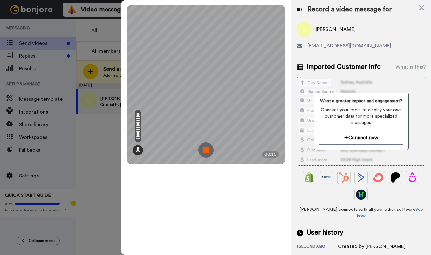
click at [204, 153] on img at bounding box center [205, 149] width 15 height 15
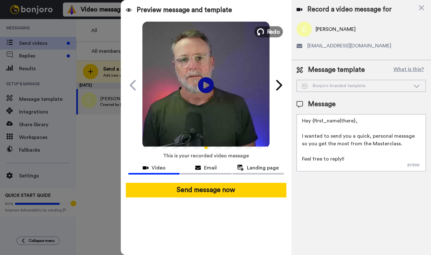
click at [268, 32] on span "Redo" at bounding box center [273, 31] width 13 height 8
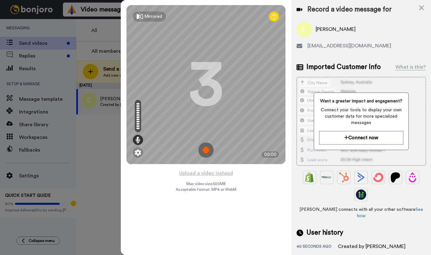
click at [209, 150] on img at bounding box center [205, 149] width 15 height 15
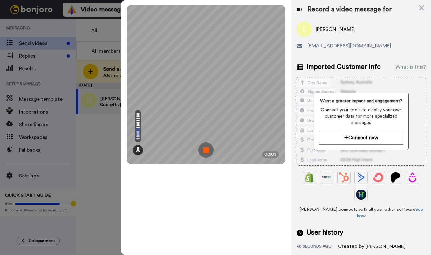
click at [210, 150] on img at bounding box center [205, 149] width 15 height 15
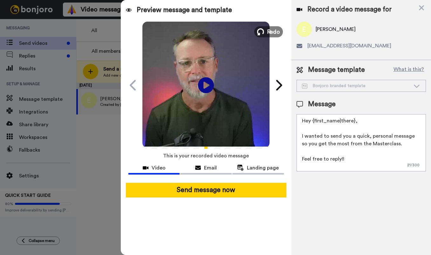
click at [270, 28] on span "Redo" at bounding box center [273, 31] width 13 height 8
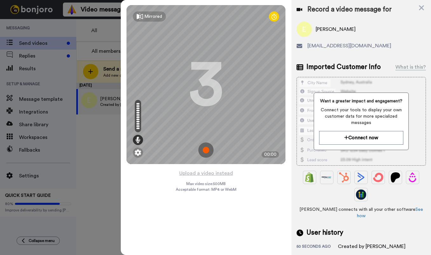
click at [207, 146] on img at bounding box center [205, 149] width 15 height 15
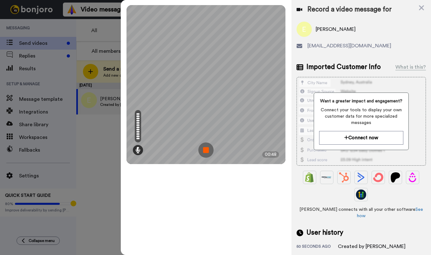
click at [207, 150] on img at bounding box center [205, 149] width 15 height 15
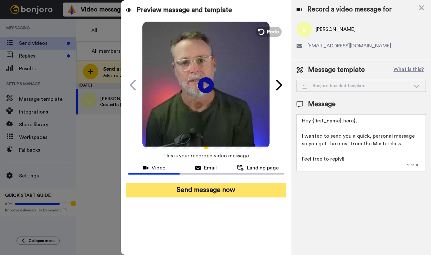
click at [234, 193] on button "Send message now" at bounding box center [206, 190] width 161 height 15
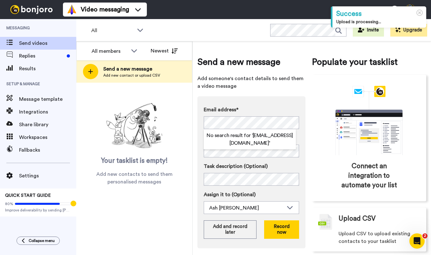
click at [283, 94] on div "Send a new message Add someone's contact details to send them a video message E…" at bounding box center [251, 154] width 108 height 196
click at [285, 93] on div "Send a new message Add someone's contact details to send them a video message E…" at bounding box center [251, 154] width 108 height 196
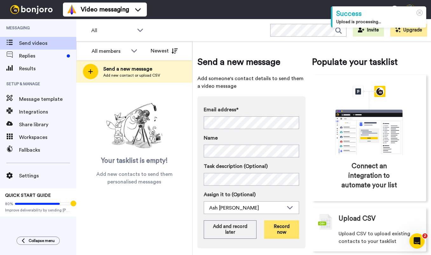
click at [282, 231] on button "Record now" at bounding box center [281, 229] width 35 height 18
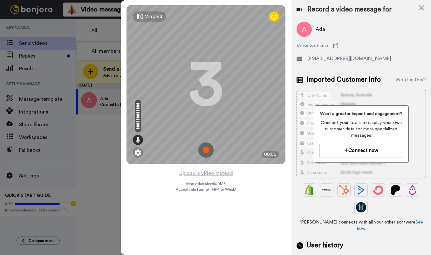
click at [206, 150] on img at bounding box center [205, 149] width 15 height 15
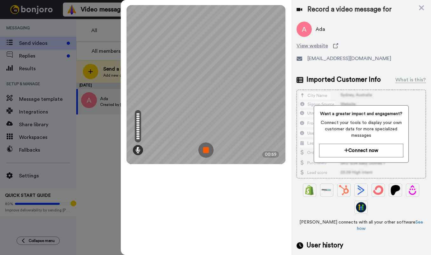
click at [203, 149] on img at bounding box center [205, 149] width 15 height 15
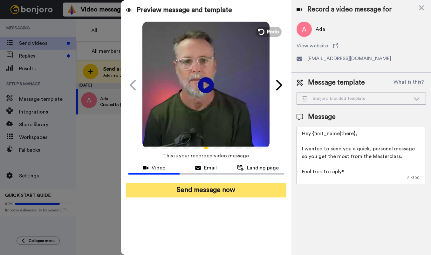
click at [242, 194] on button "Send message now" at bounding box center [206, 190] width 161 height 15
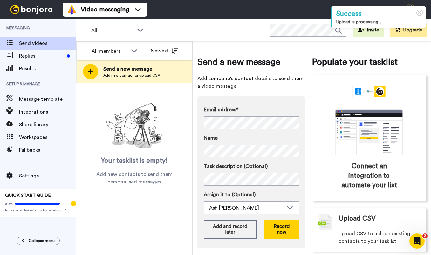
click at [277, 96] on div "Email address* No search result for ‘ [EMAIL_ADDRESS][DOMAIN_NAME] ’ Name Task …" at bounding box center [251, 172] width 108 height 152
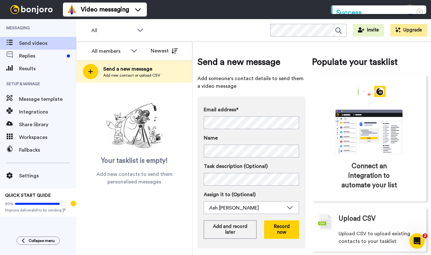
click at [291, 91] on div "Send a new message Add someone's contact details to send them a video message E…" at bounding box center [251, 154] width 108 height 196
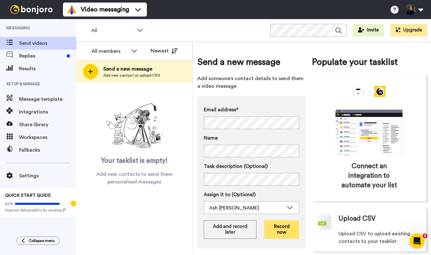
click at [280, 229] on button "Record now" at bounding box center [281, 229] width 35 height 18
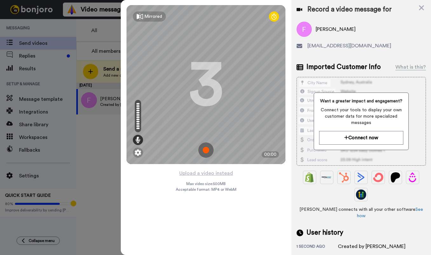
click at [205, 150] on img at bounding box center [205, 149] width 15 height 15
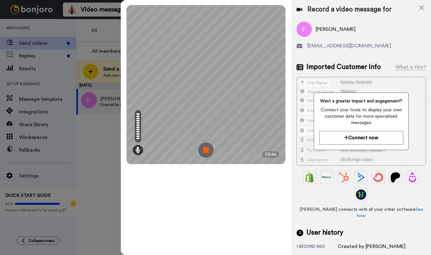
click at [206, 145] on img at bounding box center [205, 149] width 15 height 15
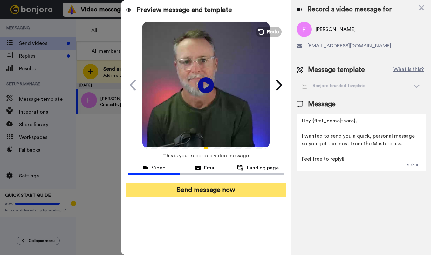
click at [211, 189] on button "Send message now" at bounding box center [206, 190] width 161 height 15
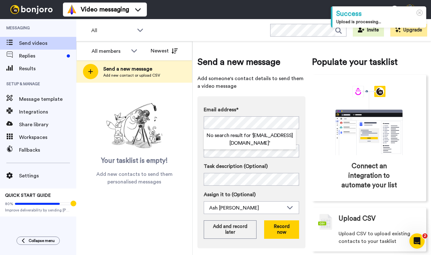
click at [280, 91] on div "Send a new message Add someone's contact details to send them a video message E…" at bounding box center [251, 154] width 108 height 196
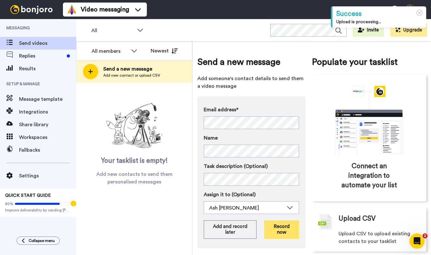
click at [280, 227] on button "Record now" at bounding box center [281, 229] width 35 height 18
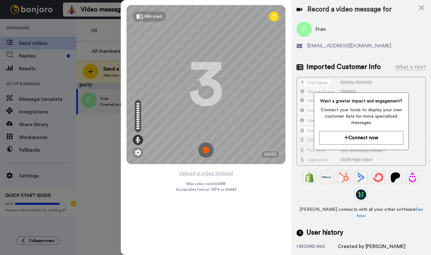
click at [206, 148] on img at bounding box center [205, 149] width 15 height 15
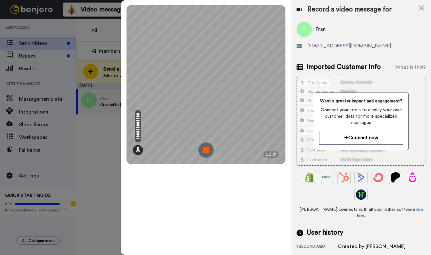
click at [204, 148] on img at bounding box center [205, 149] width 15 height 15
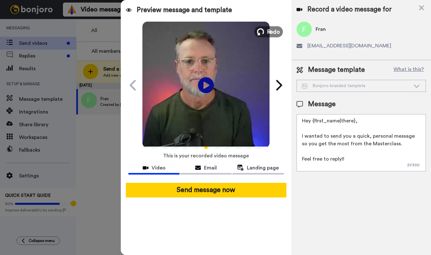
click at [272, 31] on span "Redo" at bounding box center [273, 31] width 13 height 8
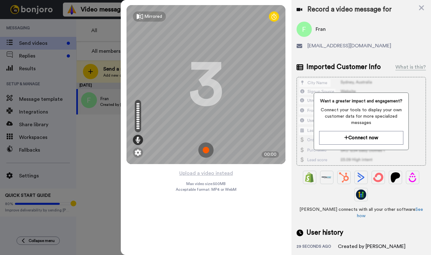
click at [207, 148] on img at bounding box center [205, 149] width 15 height 15
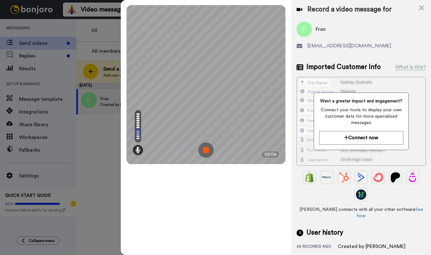
click at [207, 148] on img at bounding box center [205, 149] width 15 height 15
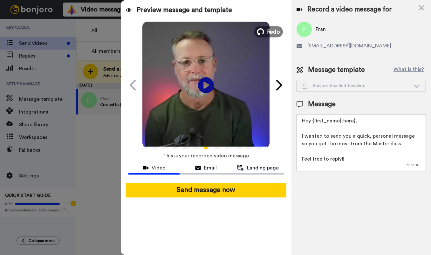
click at [266, 30] on button "Redo" at bounding box center [268, 31] width 29 height 11
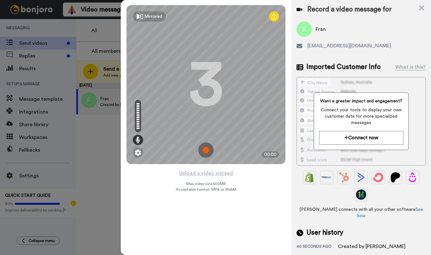
click at [208, 149] on img at bounding box center [205, 149] width 15 height 15
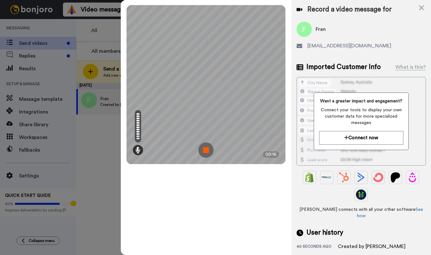
click at [208, 149] on img at bounding box center [205, 149] width 15 height 15
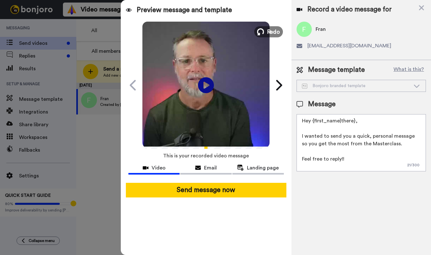
click at [265, 31] on button "Redo" at bounding box center [268, 31] width 29 height 11
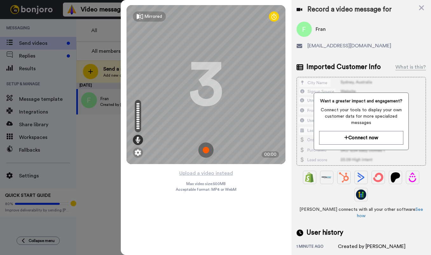
click at [208, 152] on img at bounding box center [205, 149] width 15 height 15
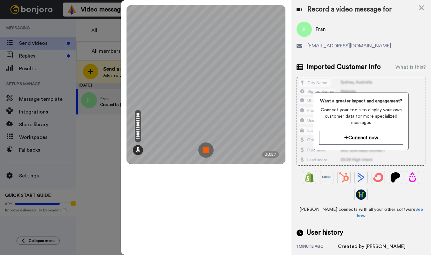
click at [207, 148] on img at bounding box center [205, 149] width 15 height 15
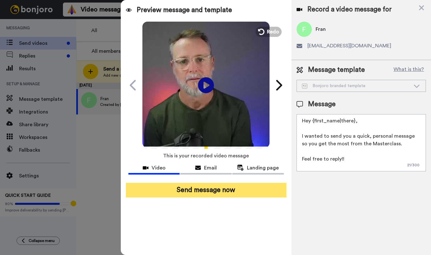
click at [213, 190] on button "Send message now" at bounding box center [206, 190] width 161 height 15
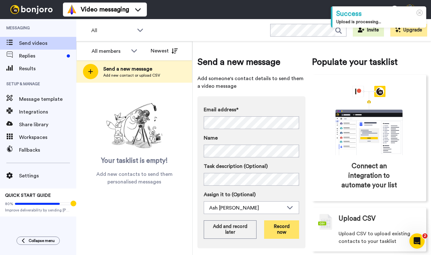
click at [280, 226] on button "Record now" at bounding box center [281, 229] width 35 height 18
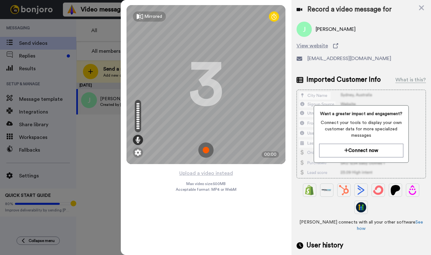
click at [205, 151] on img at bounding box center [205, 149] width 15 height 15
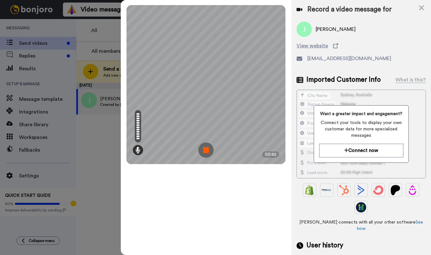
click at [206, 153] on img at bounding box center [205, 149] width 15 height 15
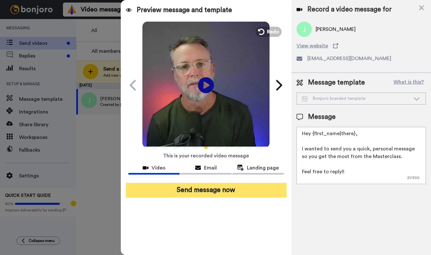
click at [206, 187] on button "Send message now" at bounding box center [206, 190] width 161 height 15
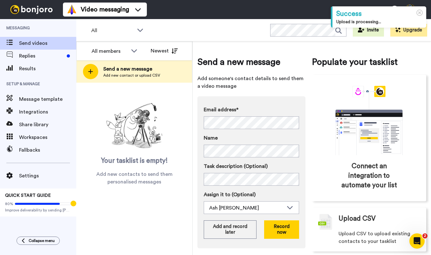
click at [303, 79] on span "Add someone's contact details to send them a video message" at bounding box center [251, 82] width 108 height 15
click at [280, 225] on button "Record now" at bounding box center [281, 229] width 35 height 18
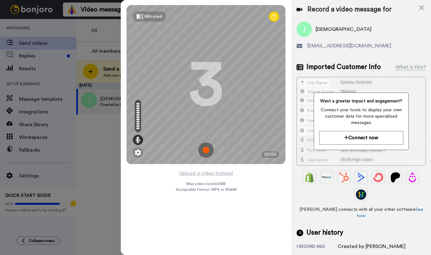
click at [206, 153] on img at bounding box center [205, 149] width 15 height 15
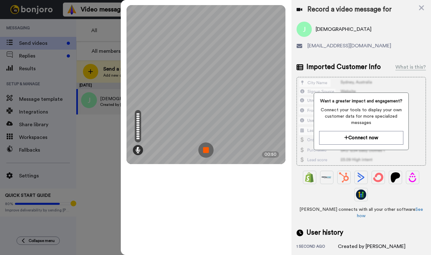
click at [206, 154] on img at bounding box center [205, 149] width 15 height 15
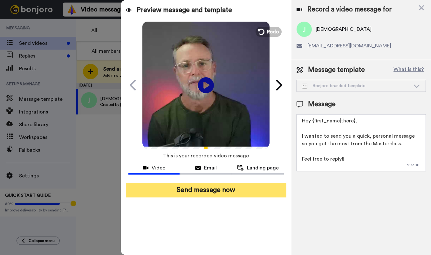
click at [209, 190] on button "Send message now" at bounding box center [206, 190] width 161 height 15
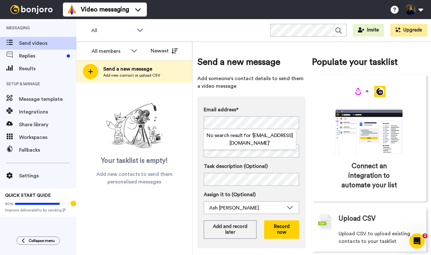
click at [287, 95] on div "Send a new message Add someone's contact details to send them a video message E…" at bounding box center [251, 154] width 108 height 196
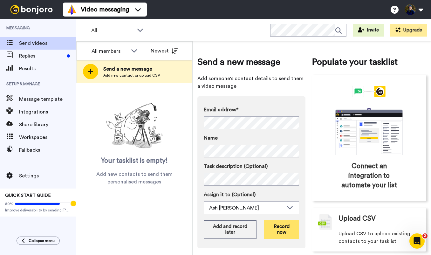
click at [286, 233] on button "Record now" at bounding box center [281, 229] width 35 height 18
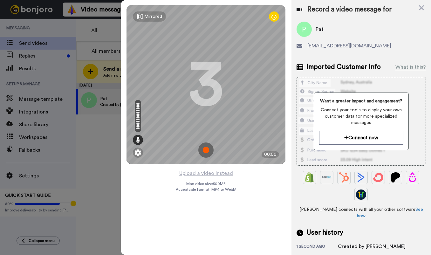
click at [206, 151] on img at bounding box center [205, 149] width 15 height 15
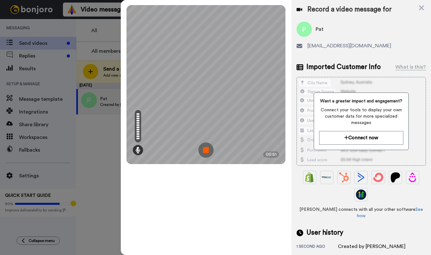
click at [208, 151] on img at bounding box center [205, 149] width 15 height 15
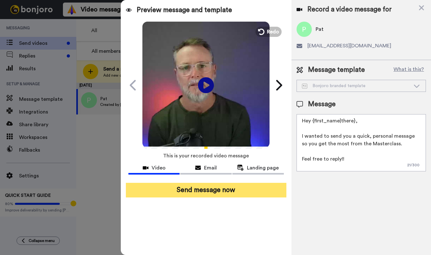
click at [239, 193] on button "Send message now" at bounding box center [206, 190] width 161 height 15
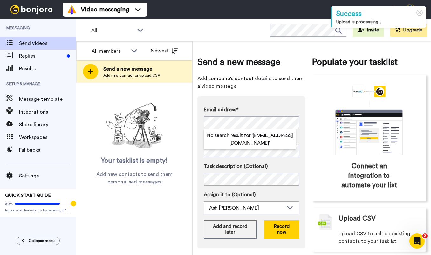
click at [283, 87] on span "Add someone's contact details to send them a video message" at bounding box center [251, 82] width 108 height 15
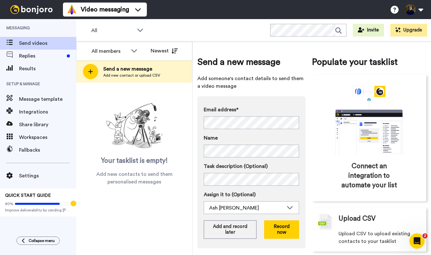
click at [265, 88] on span "Add someone's contact details to send them a video message" at bounding box center [251, 82] width 108 height 15
click at [281, 231] on button "Record now" at bounding box center [281, 229] width 35 height 18
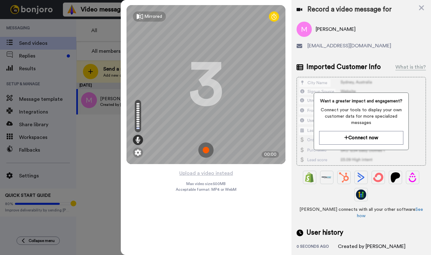
click at [204, 152] on img at bounding box center [205, 149] width 15 height 15
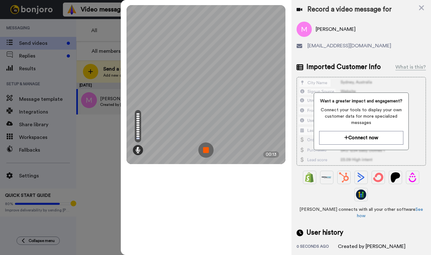
click at [206, 150] on img at bounding box center [205, 149] width 15 height 15
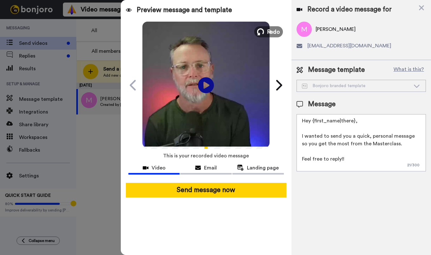
click at [266, 32] on button "Redo" at bounding box center [268, 31] width 29 height 11
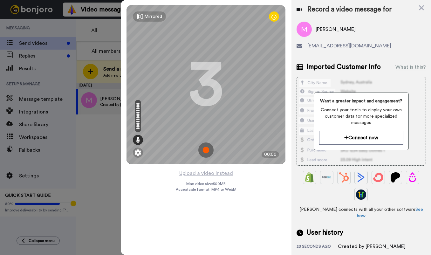
click at [207, 153] on img at bounding box center [205, 149] width 15 height 15
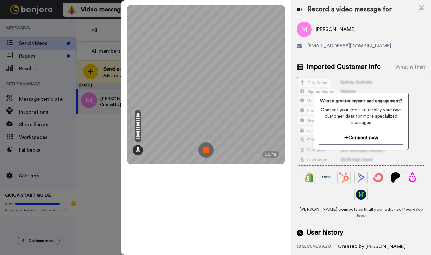
click at [207, 150] on img at bounding box center [205, 149] width 15 height 15
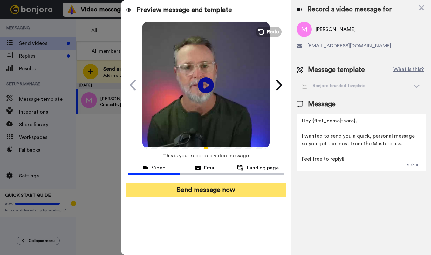
click at [244, 192] on button "Send message now" at bounding box center [206, 190] width 161 height 15
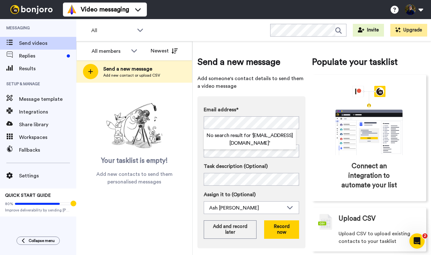
click at [274, 90] on span "Add someone's contact details to send them a video message" at bounding box center [251, 82] width 108 height 15
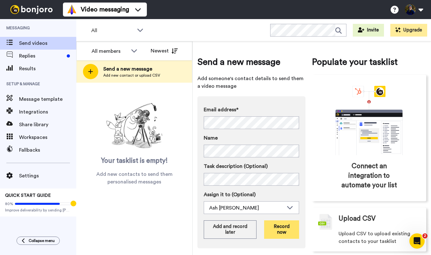
click at [279, 230] on button "Record now" at bounding box center [281, 229] width 35 height 18
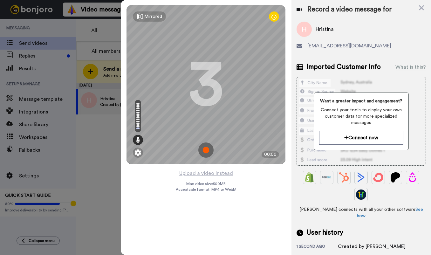
click at [204, 148] on img at bounding box center [205, 149] width 15 height 15
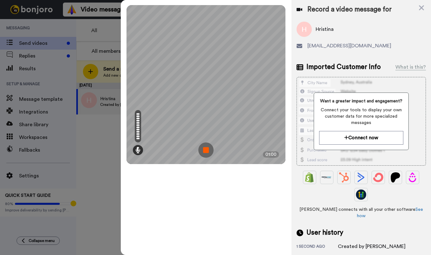
click at [204, 151] on img at bounding box center [205, 149] width 15 height 15
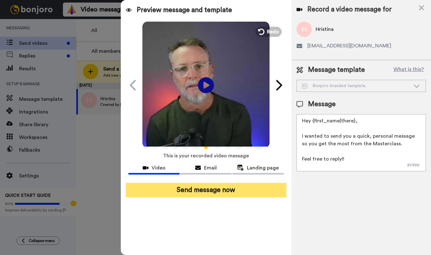
click at [210, 188] on button "Send message now" at bounding box center [206, 190] width 161 height 15
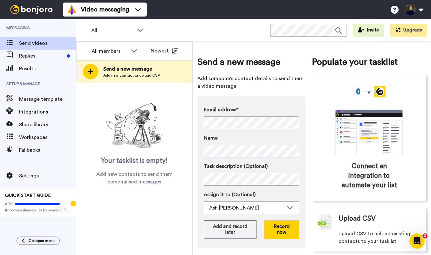
click at [288, 105] on div "Email address* No search result for ‘ insightin2self@gmail.com ’ Name Task desc…" at bounding box center [251, 172] width 108 height 152
click at [286, 230] on button "Record now" at bounding box center [281, 229] width 35 height 18
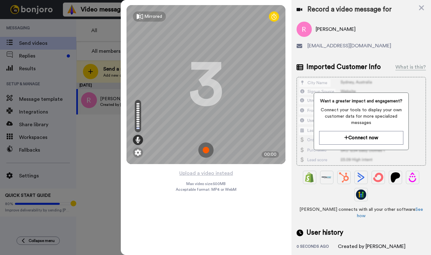
click at [207, 149] on img at bounding box center [205, 149] width 15 height 15
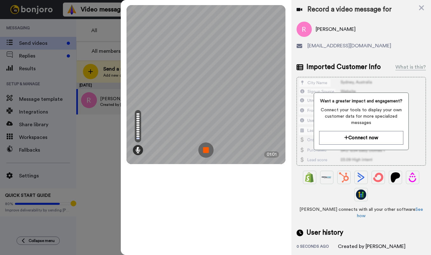
click at [206, 148] on img at bounding box center [205, 149] width 15 height 15
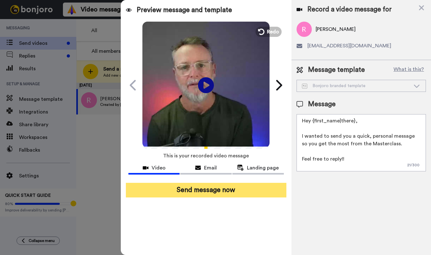
click at [213, 186] on button "Send message now" at bounding box center [206, 190] width 161 height 15
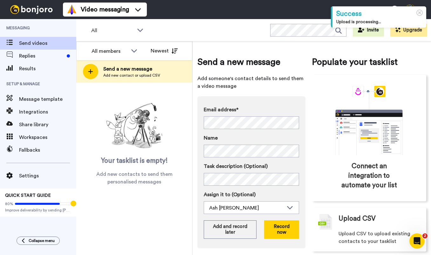
click at [268, 94] on div "Send a new message Add someone's contact details to send them a video message E…" at bounding box center [251, 154] width 108 height 196
click at [283, 227] on button "Record now" at bounding box center [281, 229] width 35 height 18
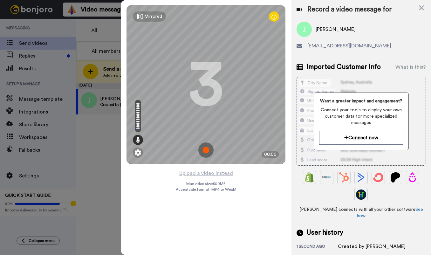
click at [205, 150] on img at bounding box center [205, 149] width 15 height 15
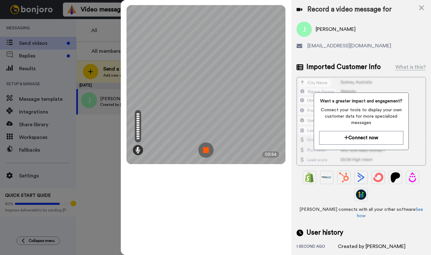
click at [205, 149] on img at bounding box center [205, 149] width 15 height 15
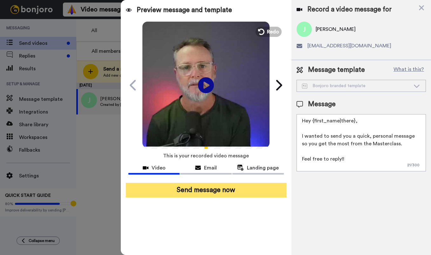
click at [219, 187] on button "Send message now" at bounding box center [206, 190] width 161 height 15
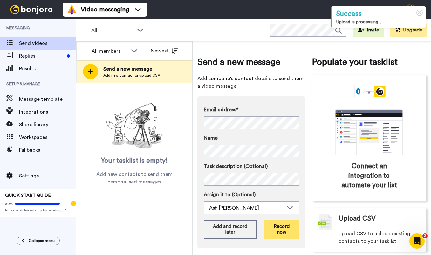
click at [285, 233] on button "Record now" at bounding box center [281, 229] width 35 height 18
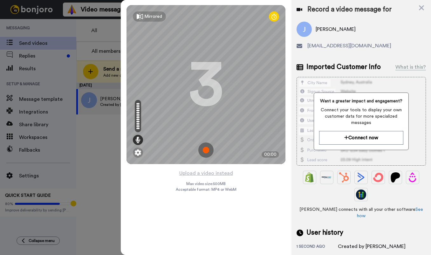
click at [203, 151] on img at bounding box center [205, 149] width 15 height 15
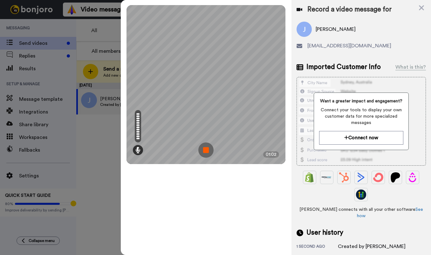
click at [205, 151] on img at bounding box center [205, 149] width 15 height 15
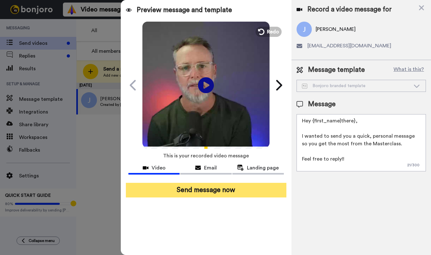
click at [217, 192] on button "Send message now" at bounding box center [206, 190] width 161 height 15
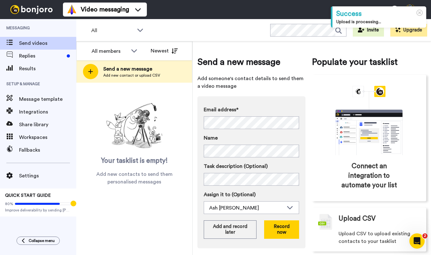
click at [284, 100] on div "Email address* No search result for ‘ [EMAIL_ADDRESS][DOMAIN_NAME] ’ Name Task …" at bounding box center [251, 172] width 108 height 152
click at [285, 233] on button "Record now" at bounding box center [281, 229] width 35 height 18
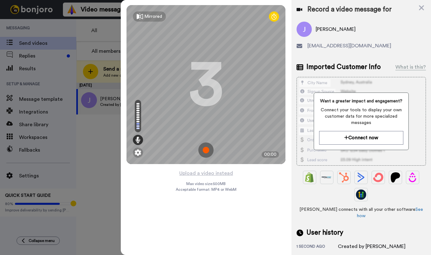
click at [204, 152] on img at bounding box center [205, 149] width 15 height 15
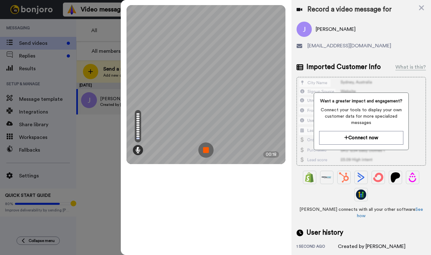
click at [204, 152] on img at bounding box center [205, 149] width 15 height 15
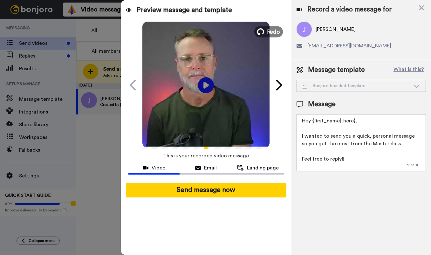
click at [269, 30] on span "Redo" at bounding box center [273, 31] width 13 height 8
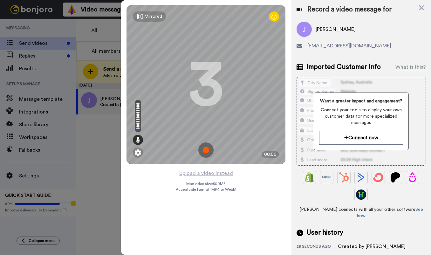
click at [206, 149] on img at bounding box center [205, 149] width 15 height 15
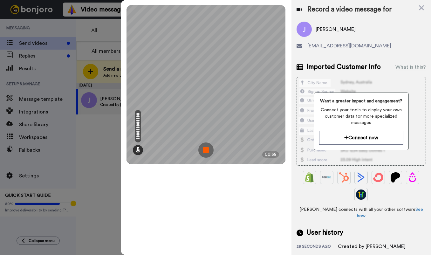
click at [202, 154] on img at bounding box center [205, 149] width 15 height 15
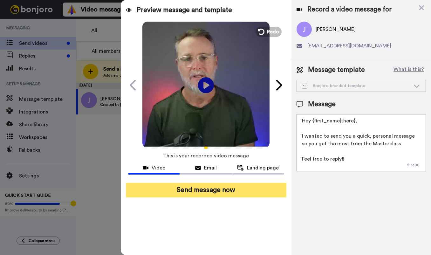
click at [217, 190] on button "Send message now" at bounding box center [206, 190] width 161 height 15
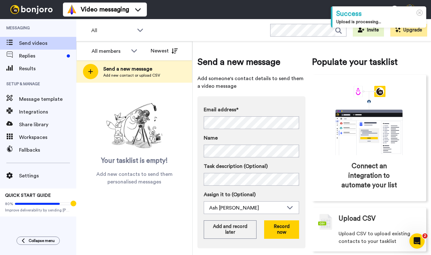
click at [303, 88] on span "Add someone's contact details to send them a video message" at bounding box center [251, 82] width 108 height 15
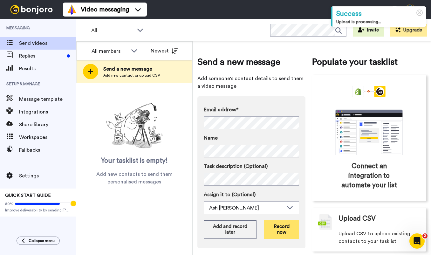
click at [282, 227] on button "Record now" at bounding box center [281, 229] width 35 height 18
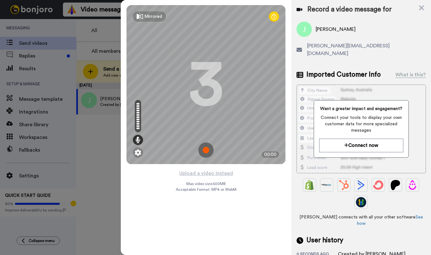
click at [205, 150] on img at bounding box center [205, 149] width 15 height 15
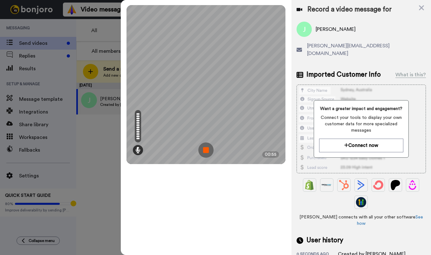
click at [204, 147] on img at bounding box center [205, 149] width 15 height 15
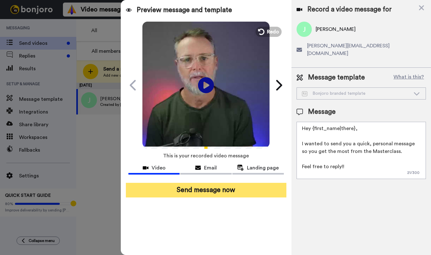
click at [247, 192] on button "Send message now" at bounding box center [206, 190] width 161 height 15
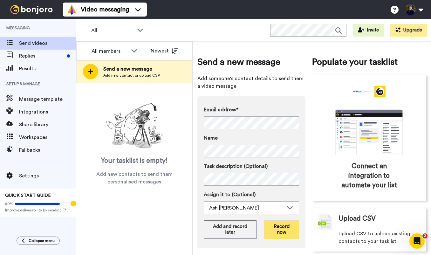
click at [285, 225] on button "Record now" at bounding box center [281, 229] width 35 height 18
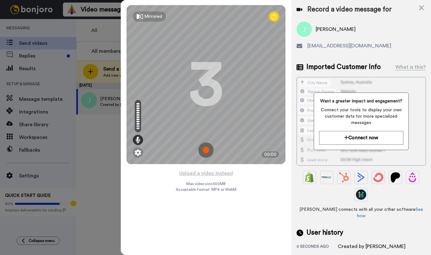
click at [203, 149] on img at bounding box center [205, 149] width 15 height 15
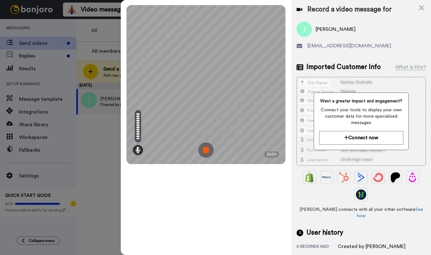
click at [207, 152] on img at bounding box center [205, 149] width 15 height 15
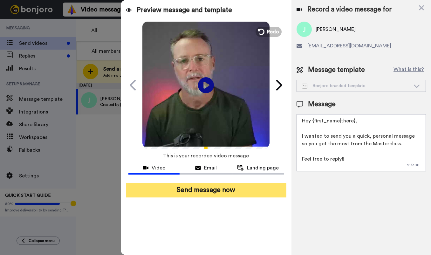
click at [239, 188] on button "Send message now" at bounding box center [206, 190] width 161 height 15
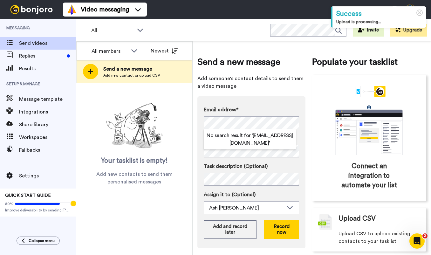
click at [282, 92] on div "Send a new message Add someone's contact details to send them a video message E…" at bounding box center [251, 154] width 108 height 196
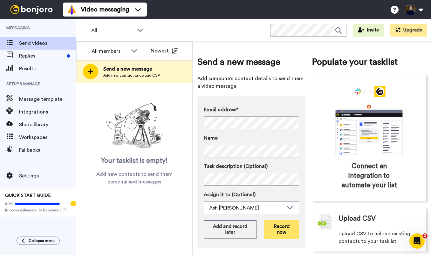
click at [281, 227] on button "Record now" at bounding box center [281, 229] width 35 height 18
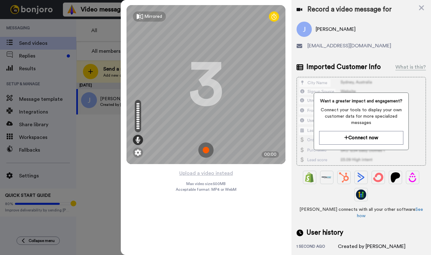
click at [207, 150] on img at bounding box center [205, 149] width 15 height 15
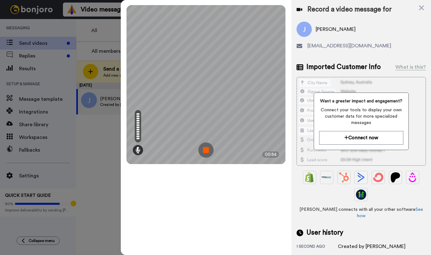
click at [211, 146] on img at bounding box center [205, 149] width 15 height 15
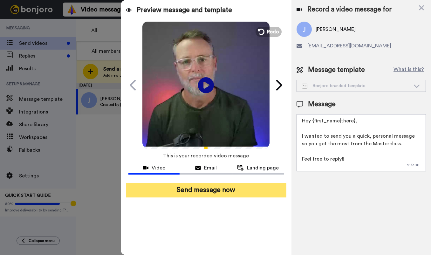
click at [228, 187] on button "Send message now" at bounding box center [206, 190] width 161 height 15
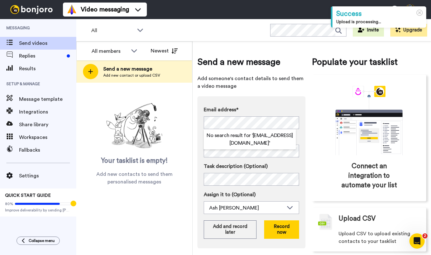
click at [291, 96] on div "Send a new message Add someone's contact details to send them a video message E…" at bounding box center [251, 154] width 108 height 196
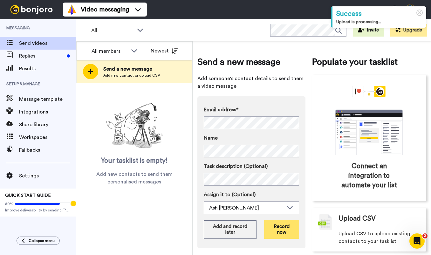
click at [285, 227] on button "Record now" at bounding box center [281, 229] width 35 height 18
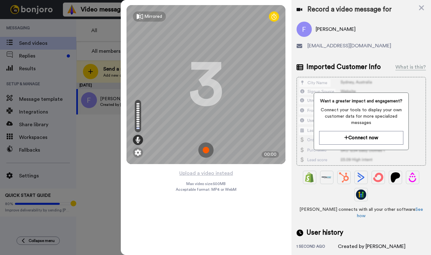
click at [207, 151] on img at bounding box center [205, 149] width 15 height 15
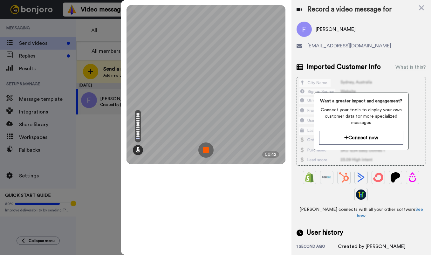
click at [207, 150] on img at bounding box center [205, 149] width 15 height 15
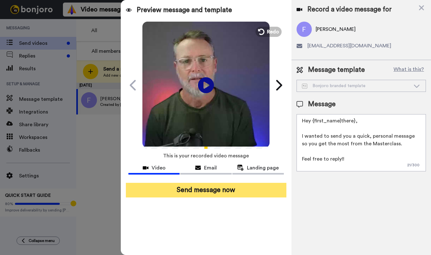
click at [239, 191] on button "Send message now" at bounding box center [206, 190] width 161 height 15
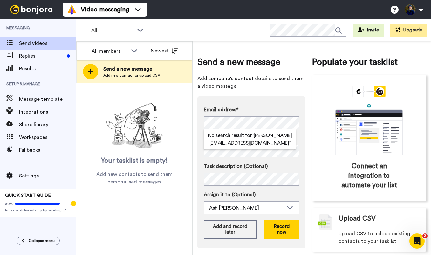
click at [282, 101] on div "Email address* No search result for ‘ karin@newperspectivehealing.com ’ Name Ta…" at bounding box center [251, 172] width 108 height 152
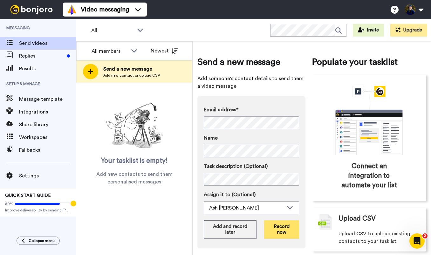
click at [288, 226] on button "Record now" at bounding box center [281, 229] width 35 height 18
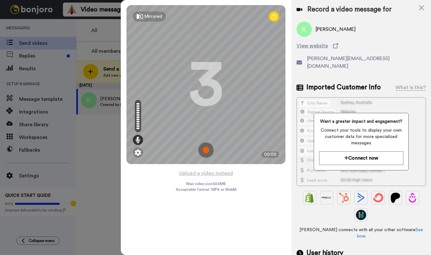
click at [208, 149] on img at bounding box center [205, 149] width 15 height 15
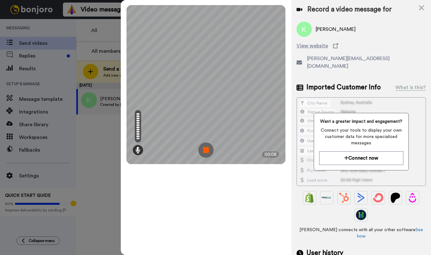
click at [207, 148] on img at bounding box center [205, 149] width 15 height 15
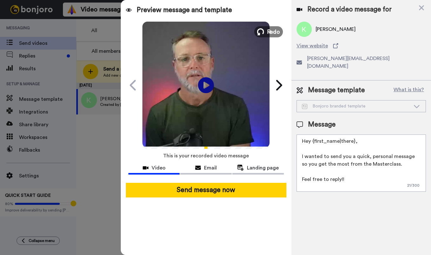
click at [267, 29] on span "Redo" at bounding box center [273, 31] width 13 height 8
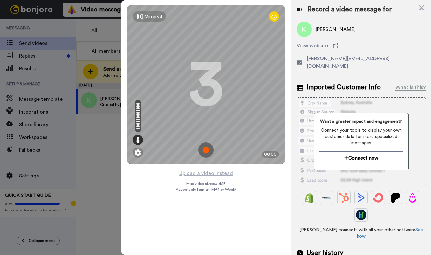
click at [208, 149] on img at bounding box center [205, 149] width 15 height 15
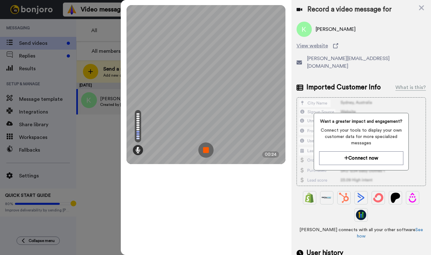
click at [208, 149] on img at bounding box center [205, 149] width 15 height 15
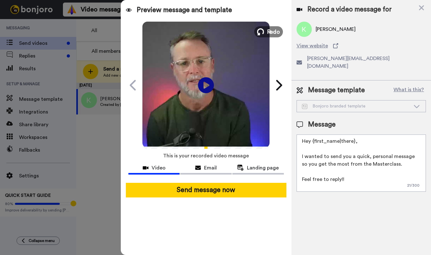
click at [268, 32] on span "Redo" at bounding box center [273, 31] width 13 height 8
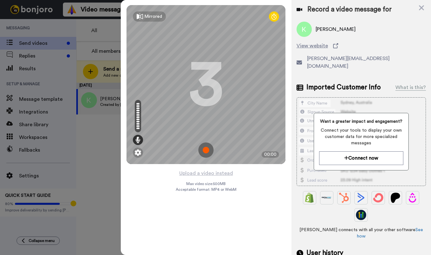
click at [207, 149] on img at bounding box center [205, 149] width 15 height 15
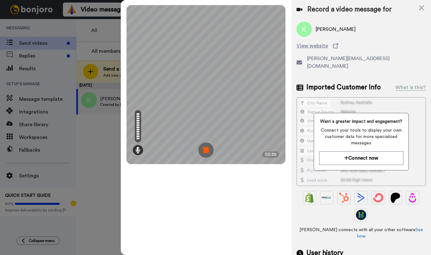
click at [207, 149] on img at bounding box center [205, 149] width 15 height 15
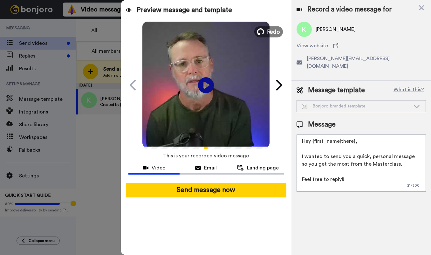
click at [271, 32] on span "Redo" at bounding box center [273, 31] width 13 height 8
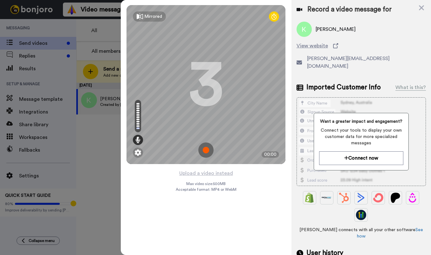
click at [205, 151] on img at bounding box center [205, 149] width 15 height 15
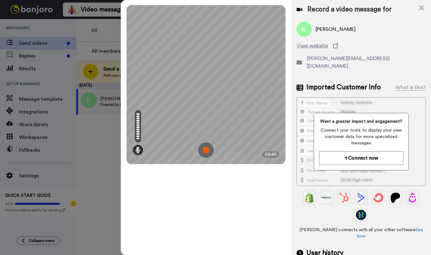
click at [208, 147] on img at bounding box center [205, 149] width 15 height 15
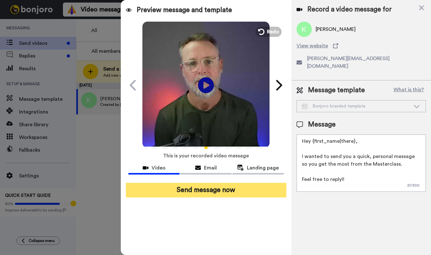
click at [198, 193] on button "Send message now" at bounding box center [206, 190] width 161 height 15
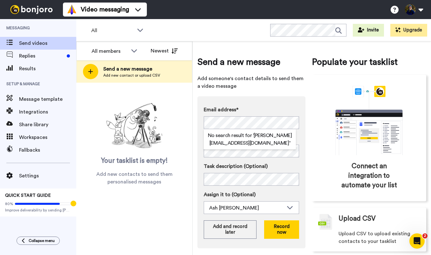
click at [278, 107] on label "Email address*" at bounding box center [251, 110] width 95 height 8
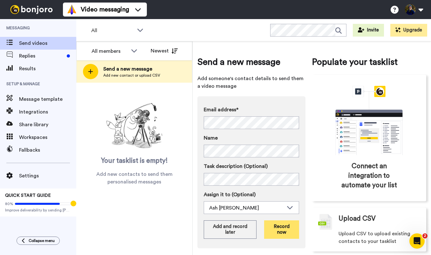
click at [283, 230] on button "Record now" at bounding box center [281, 229] width 35 height 18
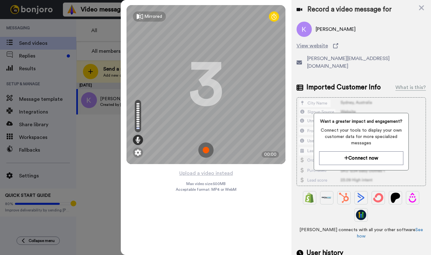
click at [205, 149] on img at bounding box center [205, 149] width 15 height 15
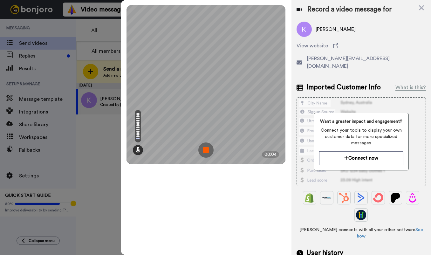
click at [205, 149] on img at bounding box center [205, 149] width 15 height 15
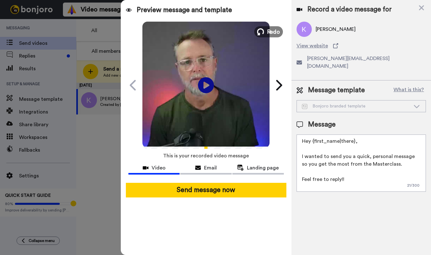
click at [271, 27] on button "Redo" at bounding box center [268, 31] width 29 height 11
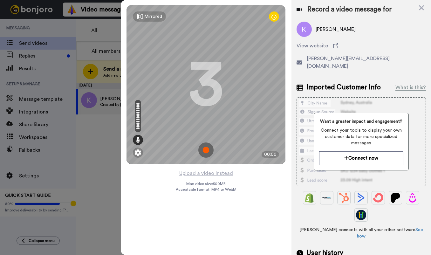
click at [205, 149] on img at bounding box center [205, 149] width 15 height 15
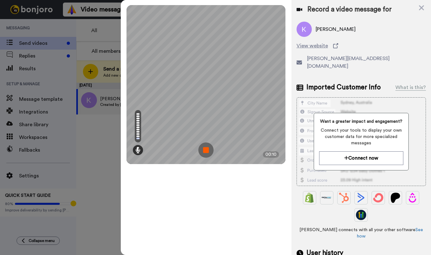
click at [205, 149] on img at bounding box center [205, 149] width 15 height 15
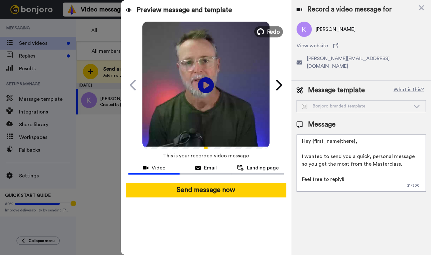
click at [270, 31] on span "Redo" at bounding box center [273, 31] width 13 height 8
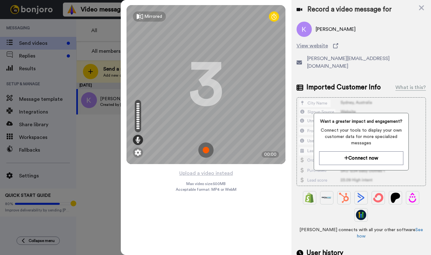
click at [209, 148] on img at bounding box center [205, 149] width 15 height 15
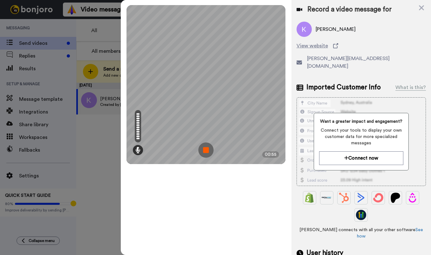
click at [206, 149] on img at bounding box center [205, 149] width 15 height 15
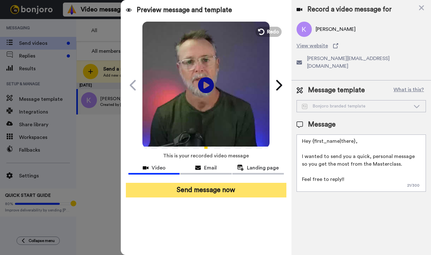
click at [247, 188] on button "Send message now" at bounding box center [206, 190] width 161 height 15
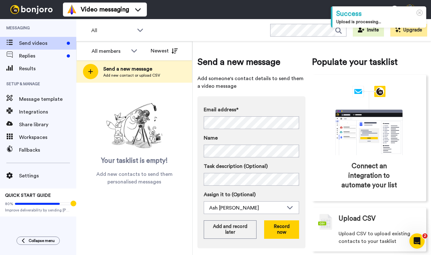
click at [289, 99] on div "Email address* No search result for ‘ [EMAIL_ADDRESS][PERSON_NAME][DOMAIN_NAME]…" at bounding box center [251, 172] width 108 height 152
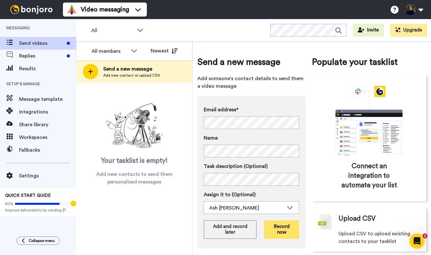
click at [282, 227] on button "Record now" at bounding box center [281, 229] width 35 height 18
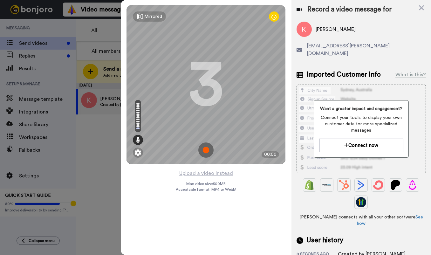
click at [206, 149] on img at bounding box center [205, 149] width 15 height 15
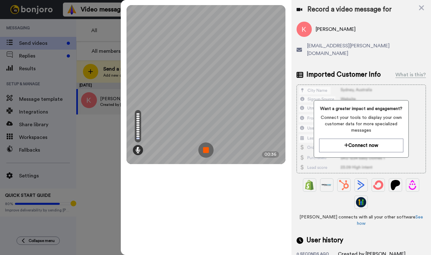
click at [206, 149] on img at bounding box center [205, 149] width 15 height 15
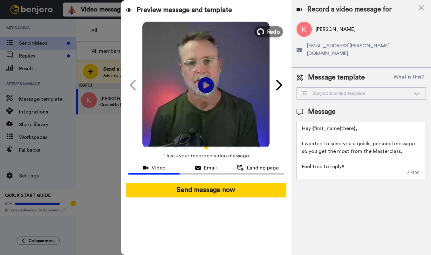
click at [266, 31] on button "Redo" at bounding box center [268, 31] width 29 height 11
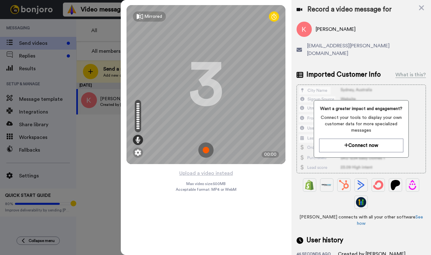
click at [207, 149] on img at bounding box center [205, 149] width 15 height 15
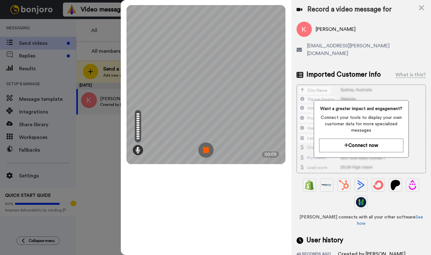
click at [207, 149] on img at bounding box center [205, 149] width 15 height 15
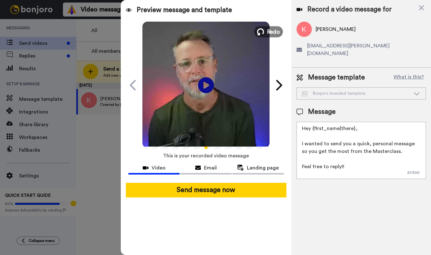
click at [271, 32] on span "Redo" at bounding box center [273, 31] width 13 height 8
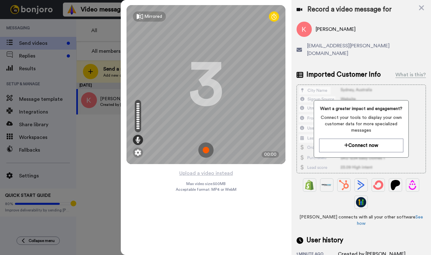
click at [207, 145] on img at bounding box center [205, 149] width 15 height 15
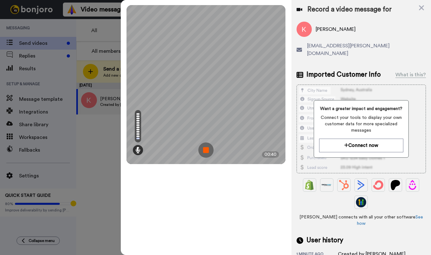
click at [203, 148] on img at bounding box center [205, 149] width 15 height 15
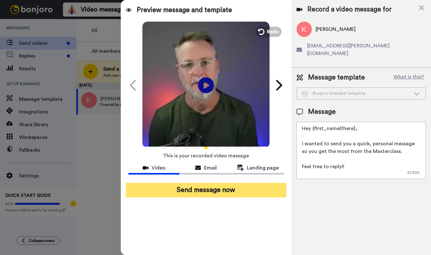
click at [262, 189] on button "Send message now" at bounding box center [206, 190] width 161 height 15
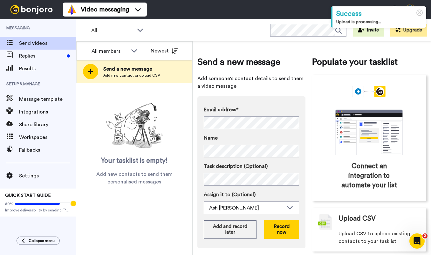
click at [300, 80] on span "Add someone's contact details to send them a video message" at bounding box center [251, 82] width 108 height 15
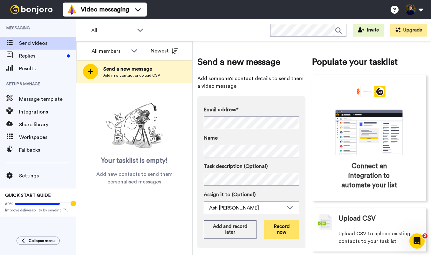
click at [283, 223] on button "Record now" at bounding box center [281, 229] width 35 height 18
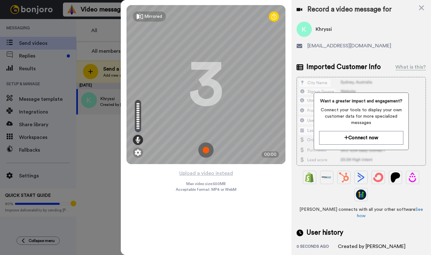
click at [205, 150] on img at bounding box center [205, 149] width 15 height 15
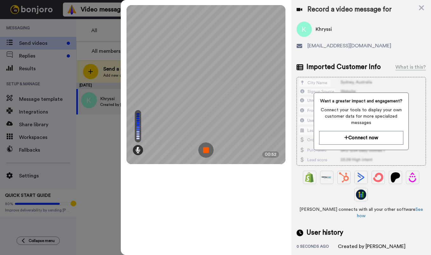
click at [205, 150] on img at bounding box center [205, 149] width 15 height 15
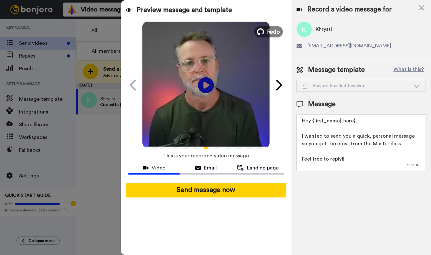
click at [270, 32] on span "Redo" at bounding box center [273, 31] width 13 height 8
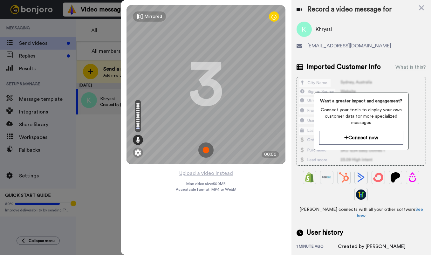
click at [205, 150] on img at bounding box center [205, 149] width 15 height 15
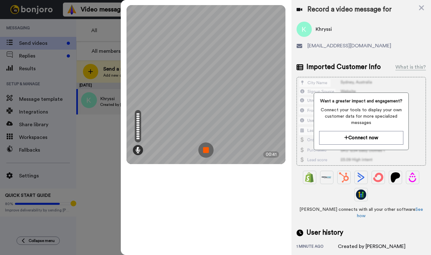
click at [203, 151] on img at bounding box center [205, 149] width 15 height 15
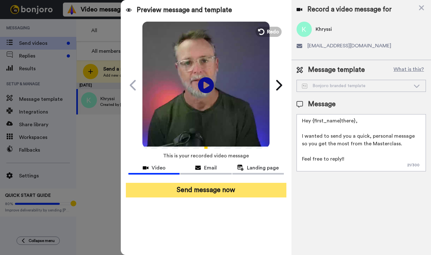
click at [236, 189] on button "Send message now" at bounding box center [206, 190] width 161 height 15
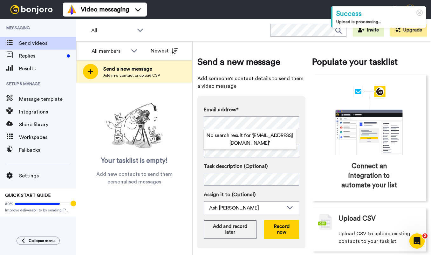
click at [299, 84] on span "Add someone's contact details to send them a video message" at bounding box center [251, 82] width 108 height 15
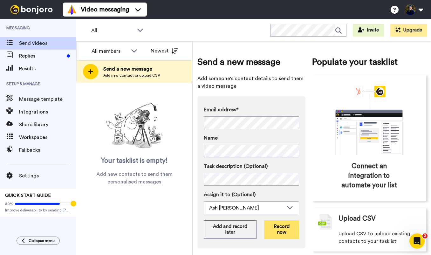
click at [287, 232] on button "Record now" at bounding box center [281, 229] width 35 height 18
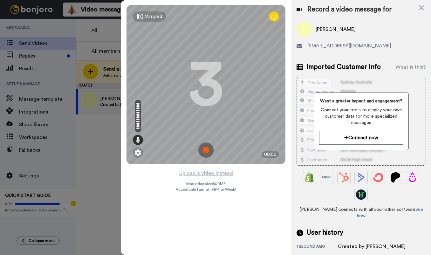
click at [206, 149] on img at bounding box center [205, 149] width 15 height 15
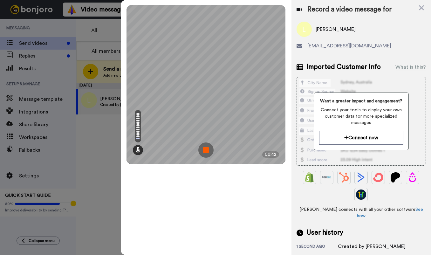
click at [205, 150] on img at bounding box center [205, 149] width 15 height 15
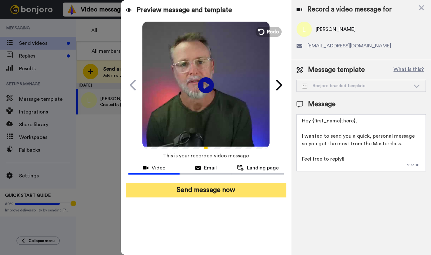
click at [246, 187] on button "Send message now" at bounding box center [206, 190] width 161 height 15
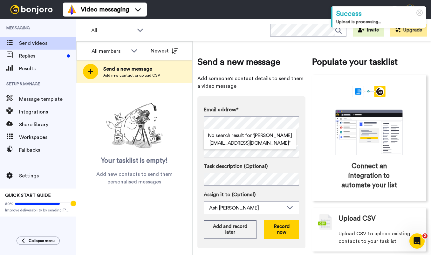
click at [276, 88] on span "Add someone's contact details to send them a video message" at bounding box center [251, 82] width 108 height 15
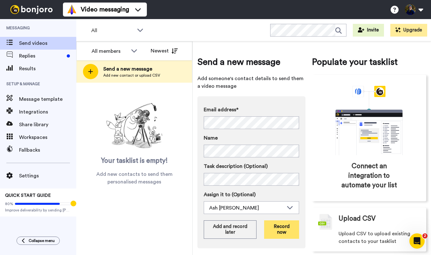
click at [283, 228] on button "Record now" at bounding box center [281, 229] width 35 height 18
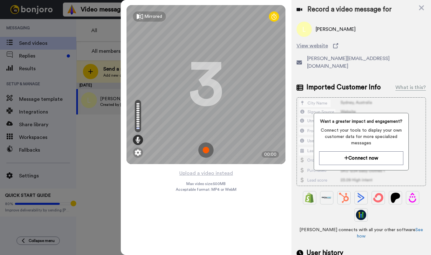
click at [204, 150] on img at bounding box center [205, 149] width 15 height 15
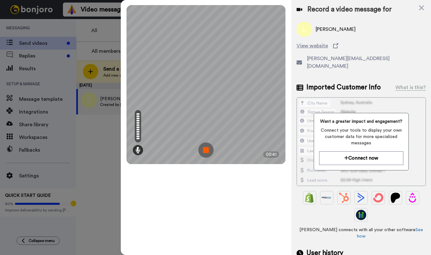
click at [207, 152] on img at bounding box center [205, 149] width 15 height 15
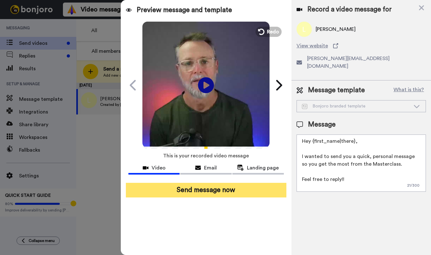
click at [237, 191] on button "Send message now" at bounding box center [206, 190] width 161 height 15
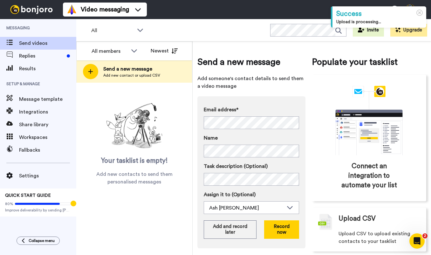
click at [281, 90] on div "Send a new message Add someone's contact details to send them a video message E…" at bounding box center [251, 154] width 108 height 196
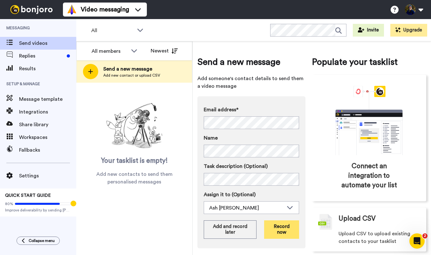
click at [276, 231] on button "Record now" at bounding box center [281, 229] width 35 height 18
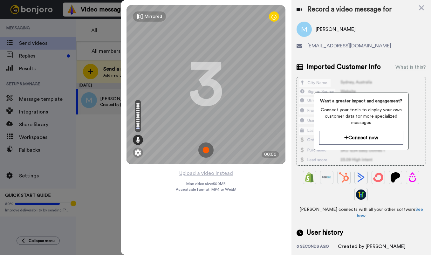
click at [207, 150] on img at bounding box center [205, 149] width 15 height 15
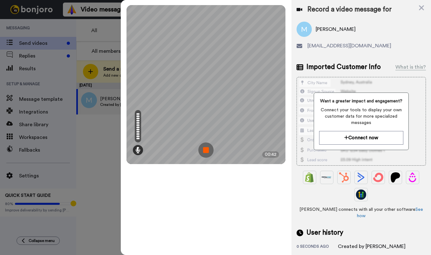
click at [205, 151] on img at bounding box center [205, 149] width 15 height 15
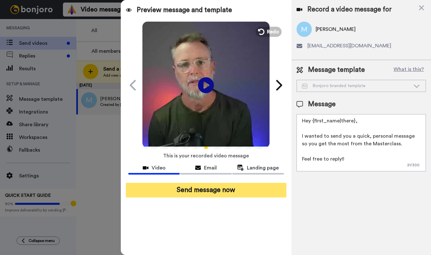
click at [229, 193] on button "Send message now" at bounding box center [206, 190] width 161 height 15
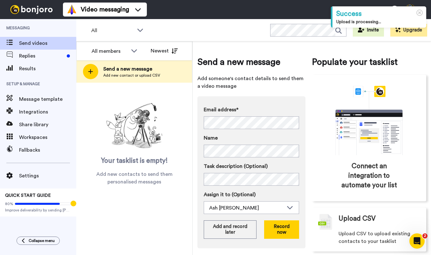
click at [266, 84] on span "Add someone's contact details to send them a video message" at bounding box center [251, 82] width 108 height 15
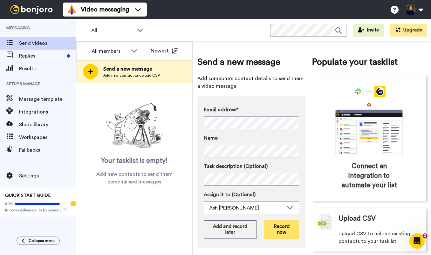
click at [279, 225] on button "Record now" at bounding box center [281, 229] width 35 height 18
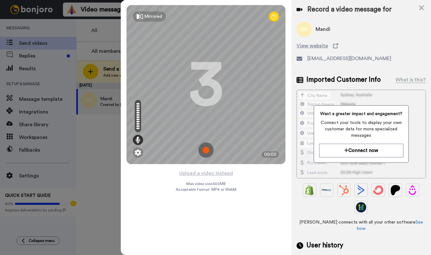
click at [206, 150] on img at bounding box center [205, 149] width 15 height 15
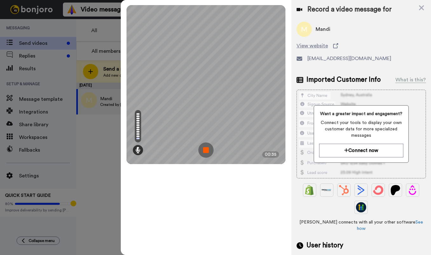
click at [206, 150] on img at bounding box center [205, 149] width 15 height 15
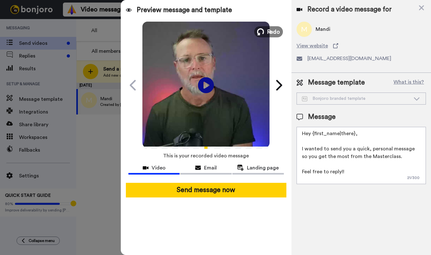
click at [266, 32] on button "Redo" at bounding box center [268, 31] width 29 height 11
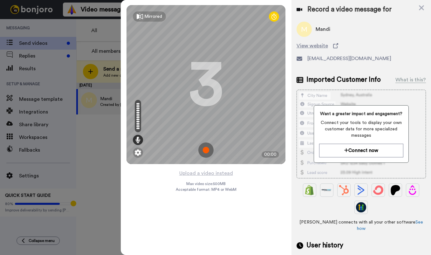
click at [207, 149] on img at bounding box center [205, 149] width 15 height 15
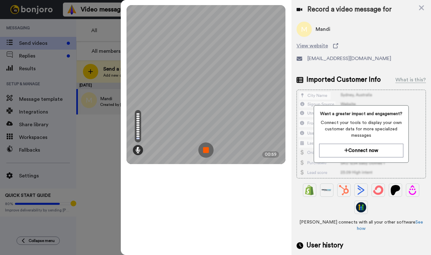
click at [207, 147] on img at bounding box center [205, 149] width 15 height 15
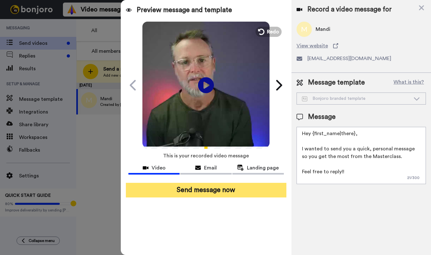
click at [245, 193] on button "Send message now" at bounding box center [206, 190] width 161 height 15
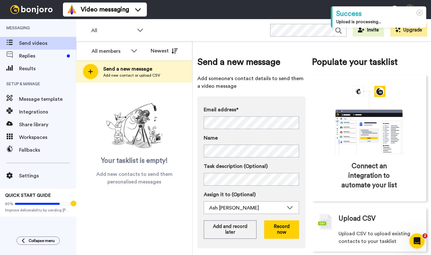
click at [275, 94] on div "Send a new message Add someone's contact details to send them a video message E…" at bounding box center [251, 154] width 108 height 196
click at [282, 228] on button "Record now" at bounding box center [281, 229] width 35 height 18
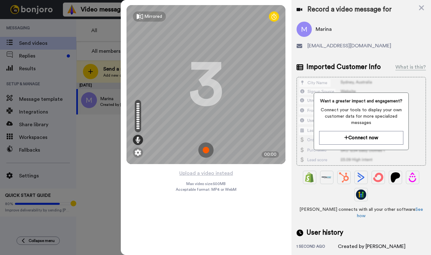
click at [206, 152] on img at bounding box center [205, 149] width 15 height 15
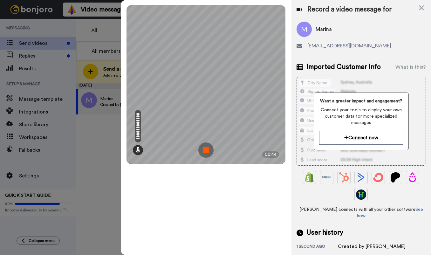
click at [208, 154] on img at bounding box center [205, 149] width 15 height 15
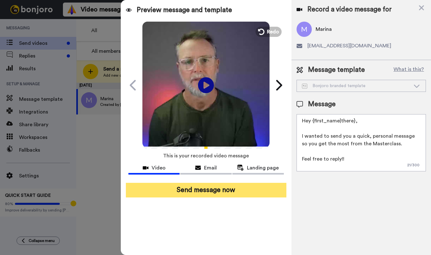
click at [226, 191] on button "Send message now" at bounding box center [206, 190] width 161 height 15
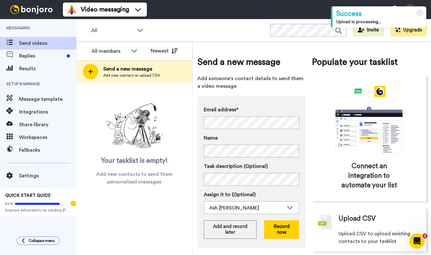
click at [287, 87] on span "Add someone's contact details to send them a video message" at bounding box center [251, 82] width 108 height 15
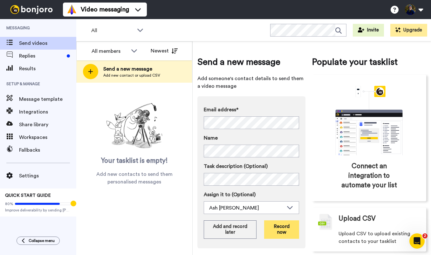
click at [287, 231] on button "Record now" at bounding box center [281, 229] width 35 height 18
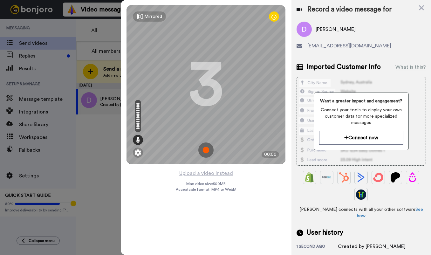
click at [204, 149] on img at bounding box center [205, 149] width 15 height 15
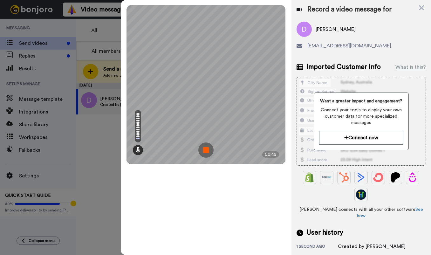
click at [208, 151] on img at bounding box center [205, 149] width 15 height 15
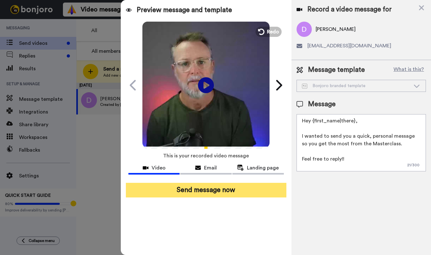
click at [236, 189] on button "Send message now" at bounding box center [206, 190] width 161 height 15
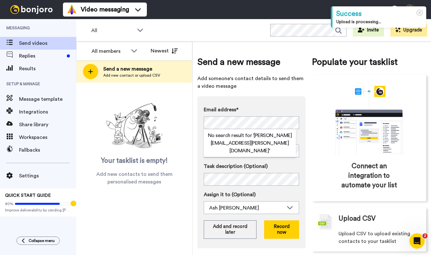
click at [275, 89] on span "Add someone's contact details to send them a video message" at bounding box center [251, 82] width 108 height 15
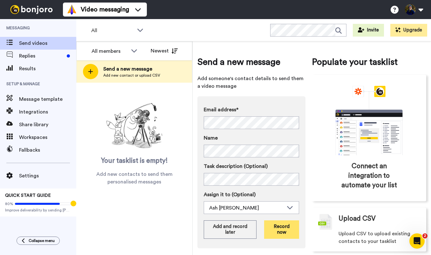
click at [284, 226] on button "Record now" at bounding box center [281, 229] width 35 height 18
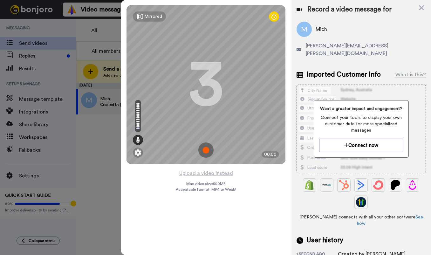
click at [206, 150] on img at bounding box center [205, 149] width 15 height 15
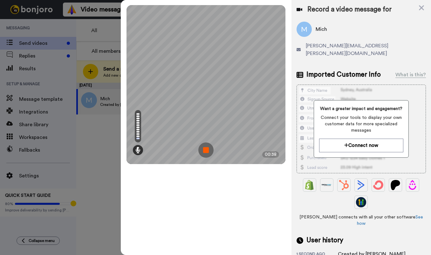
click at [207, 151] on img at bounding box center [205, 149] width 15 height 15
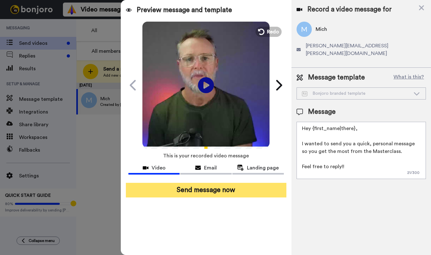
click at [223, 188] on button "Send message now" at bounding box center [206, 190] width 161 height 15
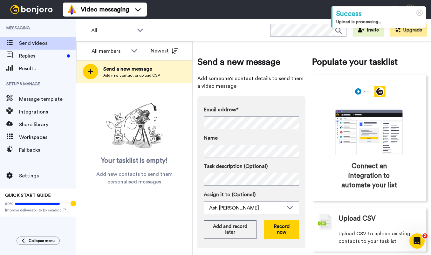
click at [280, 94] on div "Send a new message Add someone's contact details to send them a video message E…" at bounding box center [251, 154] width 108 height 196
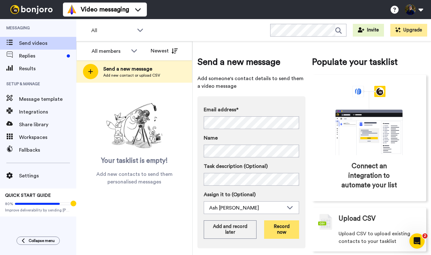
click at [282, 225] on button "Record now" at bounding box center [281, 229] width 35 height 18
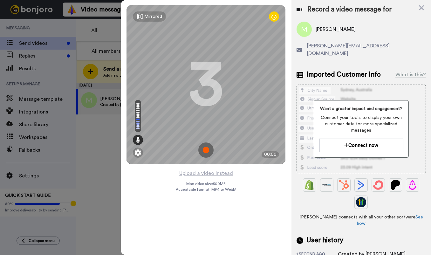
click at [204, 149] on img at bounding box center [205, 149] width 15 height 15
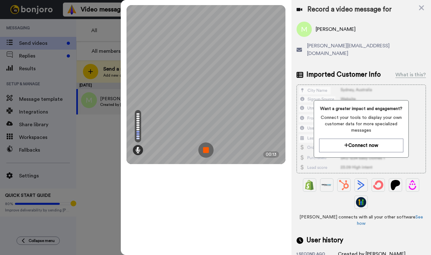
click at [204, 149] on img at bounding box center [205, 149] width 15 height 15
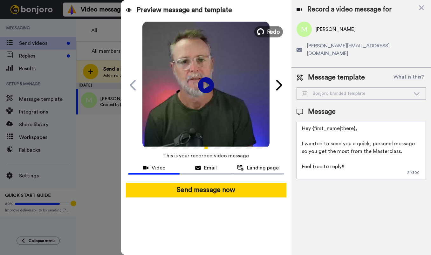
click at [266, 31] on button "Redo" at bounding box center [268, 31] width 29 height 11
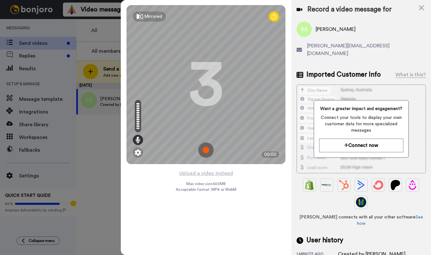
click at [208, 147] on img at bounding box center [205, 149] width 15 height 15
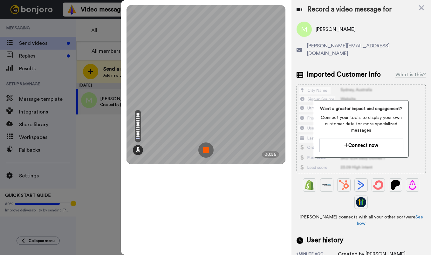
click at [204, 149] on img at bounding box center [205, 149] width 15 height 15
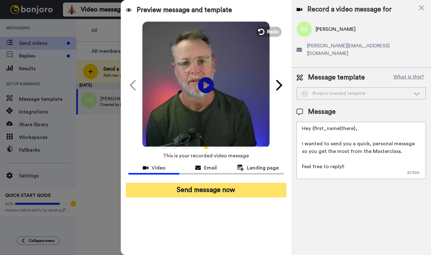
click at [229, 193] on button "Send message now" at bounding box center [206, 190] width 161 height 15
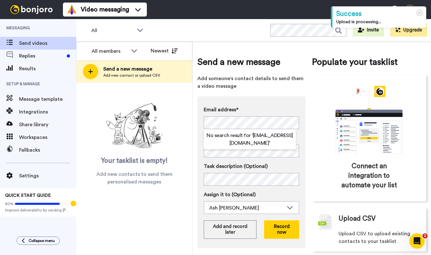
click at [287, 86] on span "Add someone's contact details to send them a video message" at bounding box center [251, 82] width 108 height 15
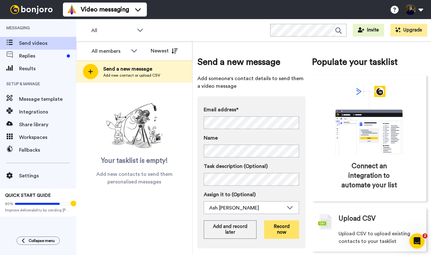
click at [279, 229] on button "Record now" at bounding box center [281, 229] width 35 height 18
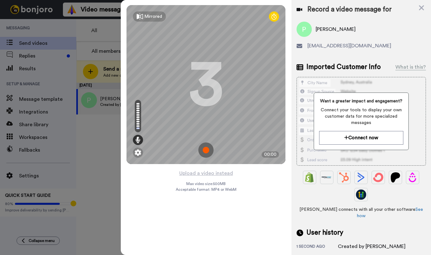
click at [205, 147] on img at bounding box center [205, 149] width 15 height 15
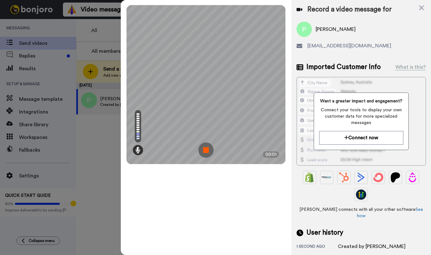
click at [205, 147] on img at bounding box center [205, 149] width 15 height 15
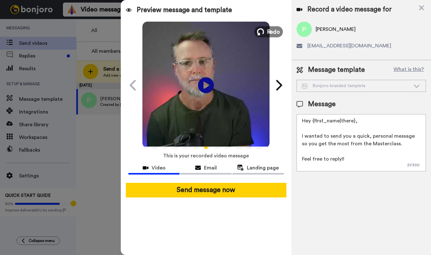
click at [276, 33] on span "Redo" at bounding box center [273, 31] width 13 height 8
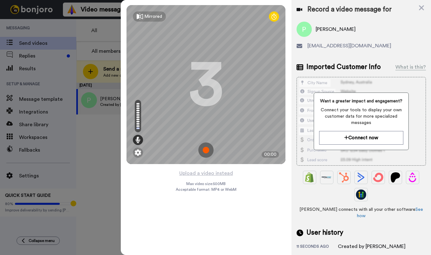
click at [205, 149] on img at bounding box center [205, 149] width 15 height 15
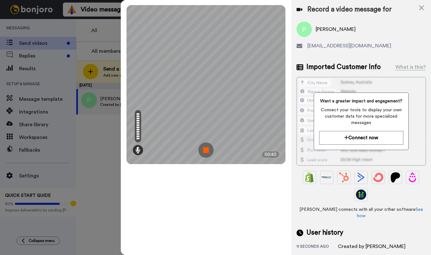
click at [203, 152] on img at bounding box center [205, 149] width 15 height 15
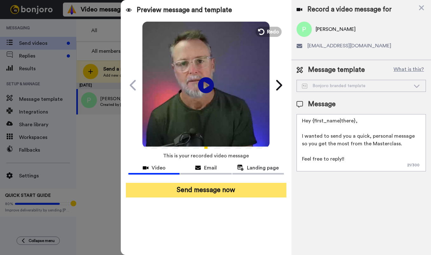
click at [248, 195] on button "Send message now" at bounding box center [206, 190] width 161 height 15
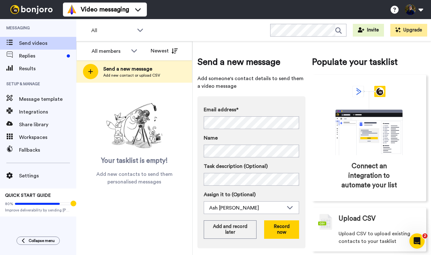
click at [296, 92] on div "Send a new message Add someone's contact details to send them a video message E…" at bounding box center [251, 154] width 108 height 196
click at [283, 233] on button "Record now" at bounding box center [281, 229] width 35 height 18
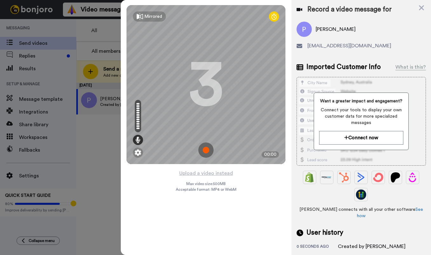
click at [205, 152] on img at bounding box center [205, 149] width 15 height 15
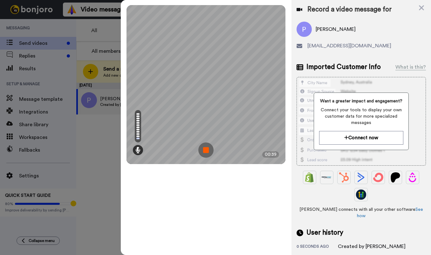
click at [205, 148] on img at bounding box center [205, 149] width 15 height 15
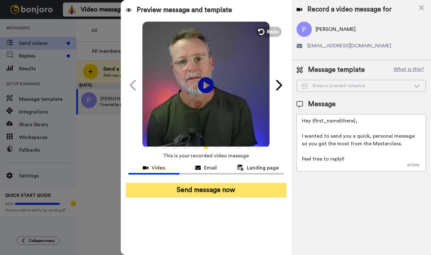
click at [236, 188] on button "Send message now" at bounding box center [206, 190] width 161 height 15
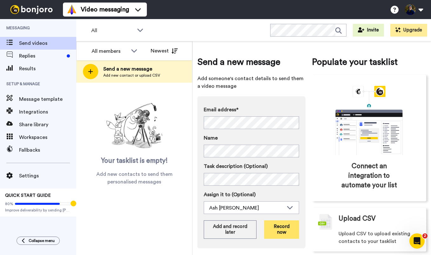
click at [287, 231] on button "Record now" at bounding box center [281, 229] width 35 height 18
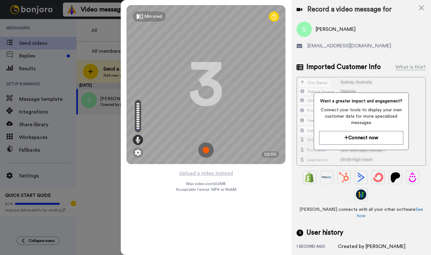
click at [205, 152] on img at bounding box center [205, 149] width 15 height 15
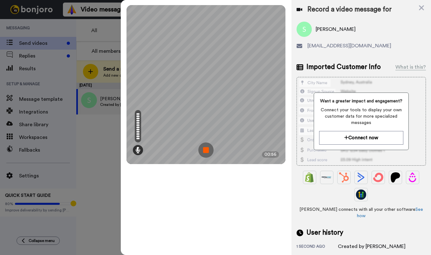
click at [207, 152] on img at bounding box center [205, 149] width 15 height 15
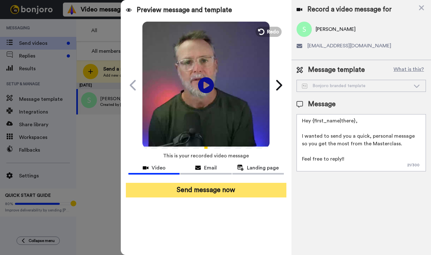
click at [229, 191] on button "Send message now" at bounding box center [206, 190] width 161 height 15
